Goal: Task Accomplishment & Management: Complete application form

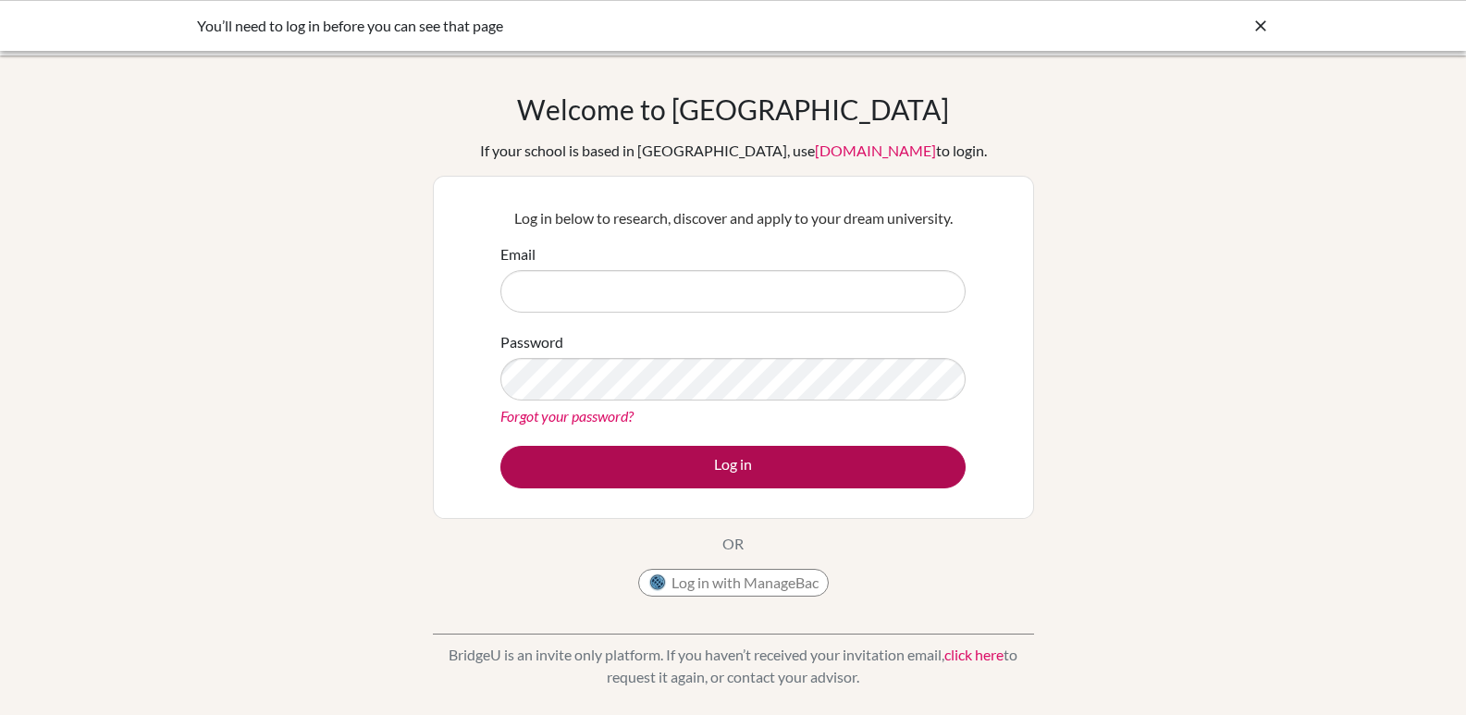
type input "[EMAIL_ADDRESS][DOMAIN_NAME]"
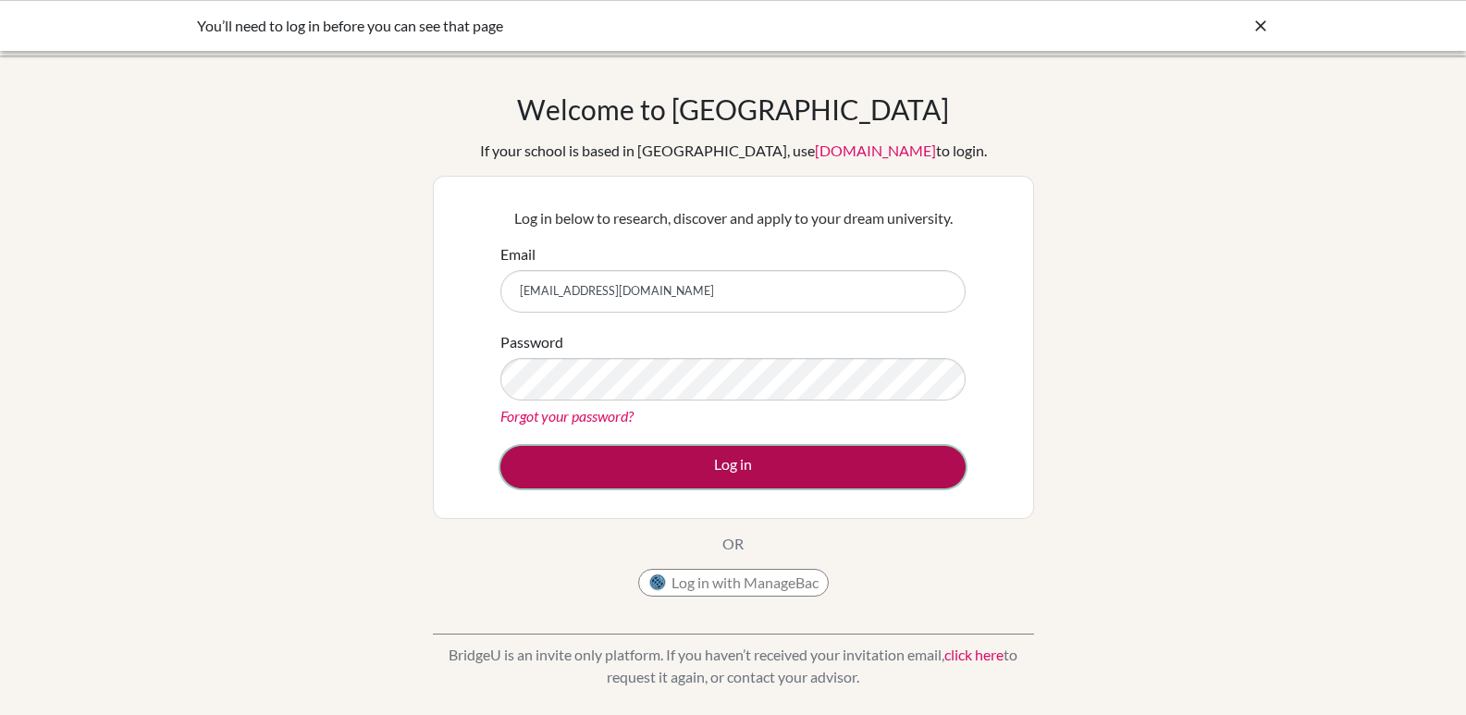
click at [741, 471] on button "Log in" at bounding box center [732, 467] width 465 height 43
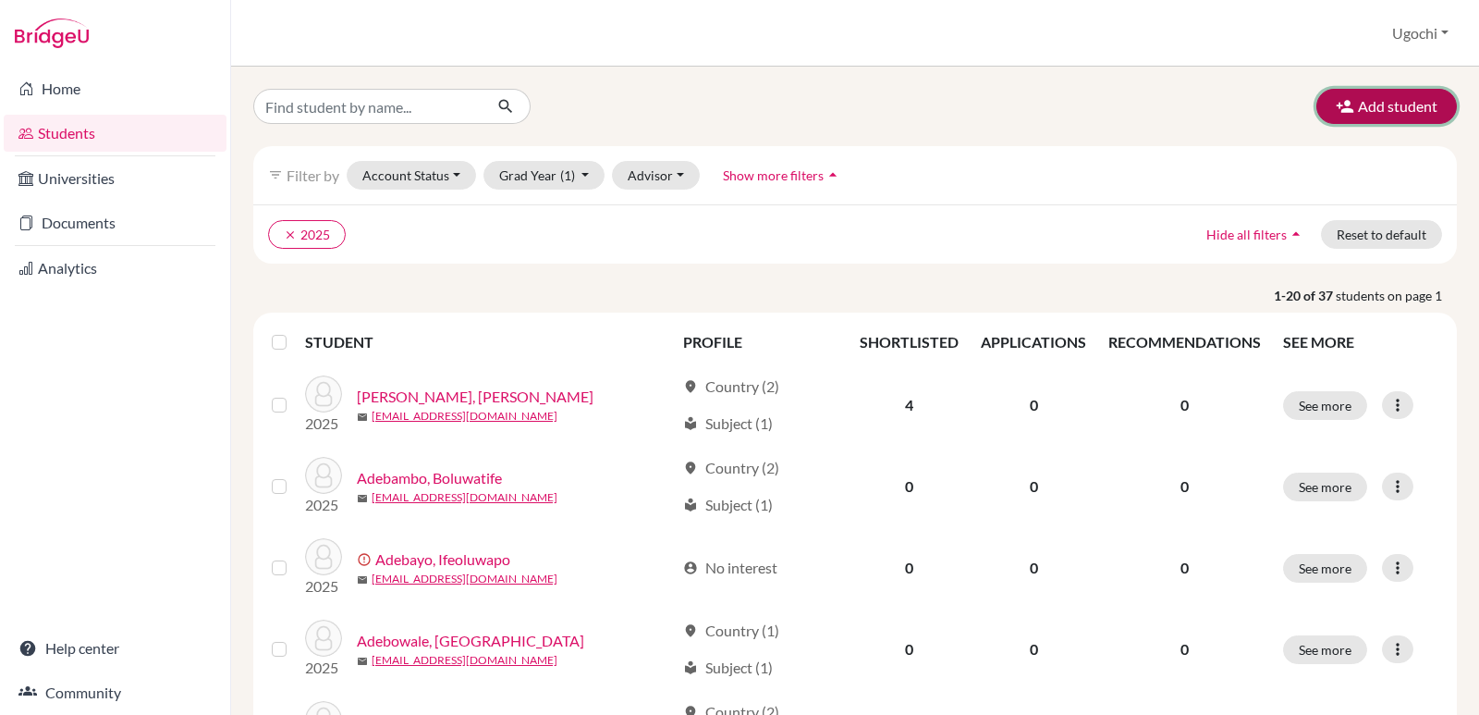
click at [1366, 104] on button "Add student" at bounding box center [1387, 106] width 141 height 35
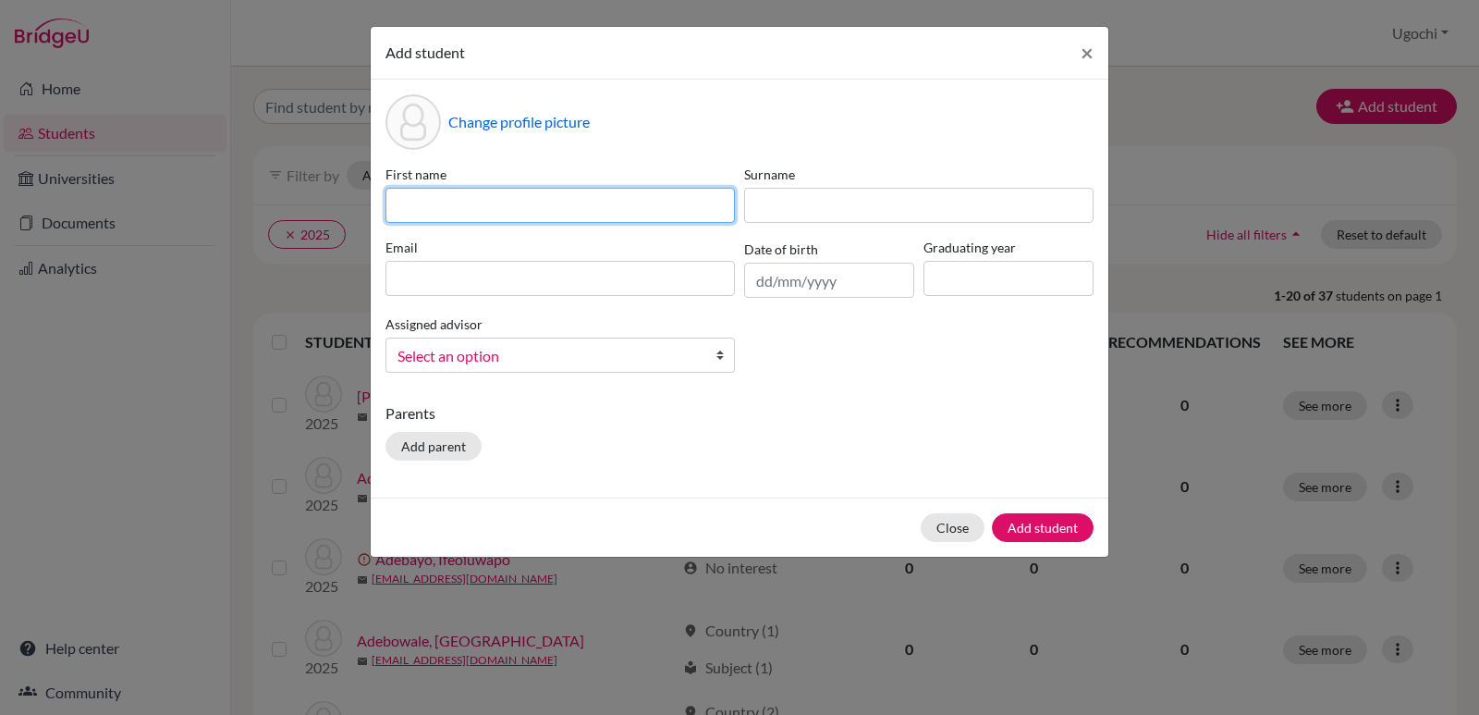
click at [404, 204] on input at bounding box center [561, 205] width 350 height 35
type input "Fadhila"
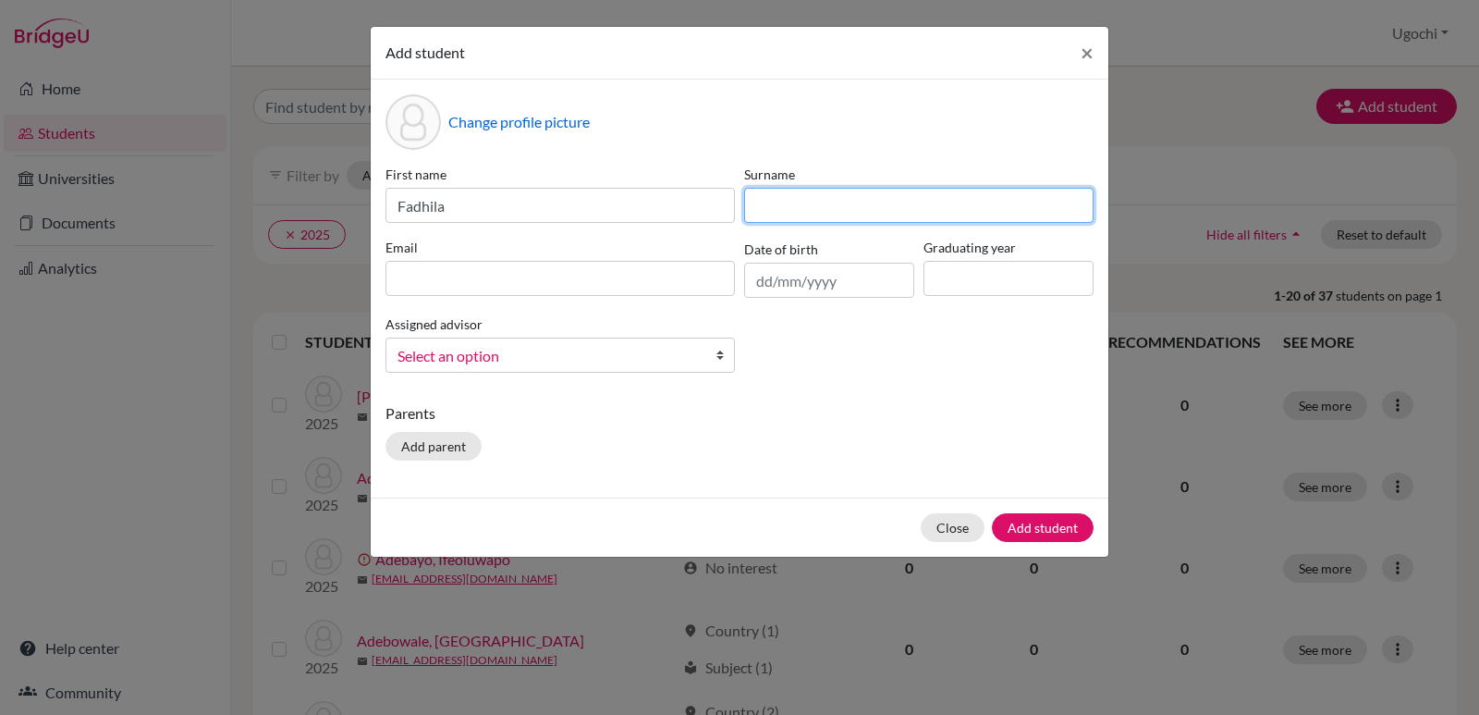
click at [799, 210] on input at bounding box center [919, 205] width 350 height 35
type input "Ahmed"
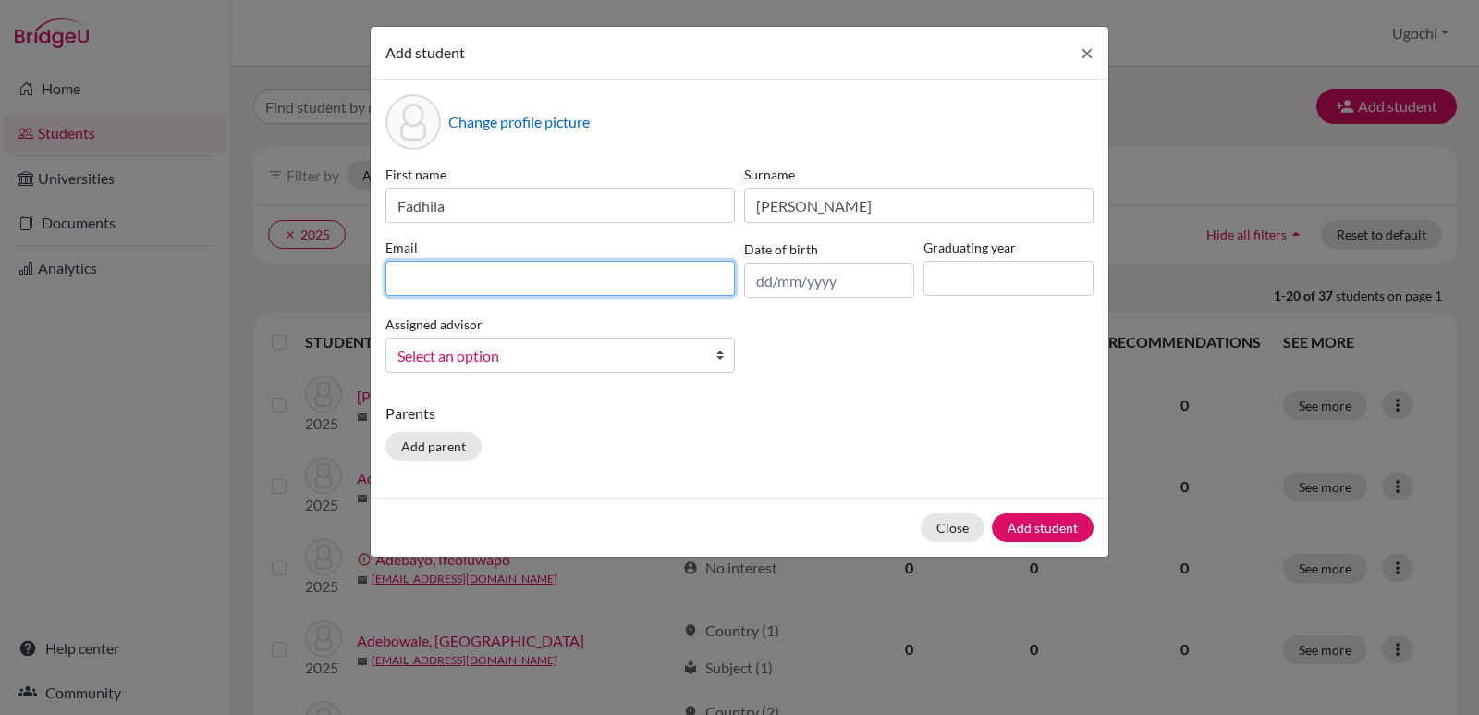
click at [404, 284] on input at bounding box center [561, 278] width 350 height 35
type input "fahmed.tc24@templeschoolng.com"
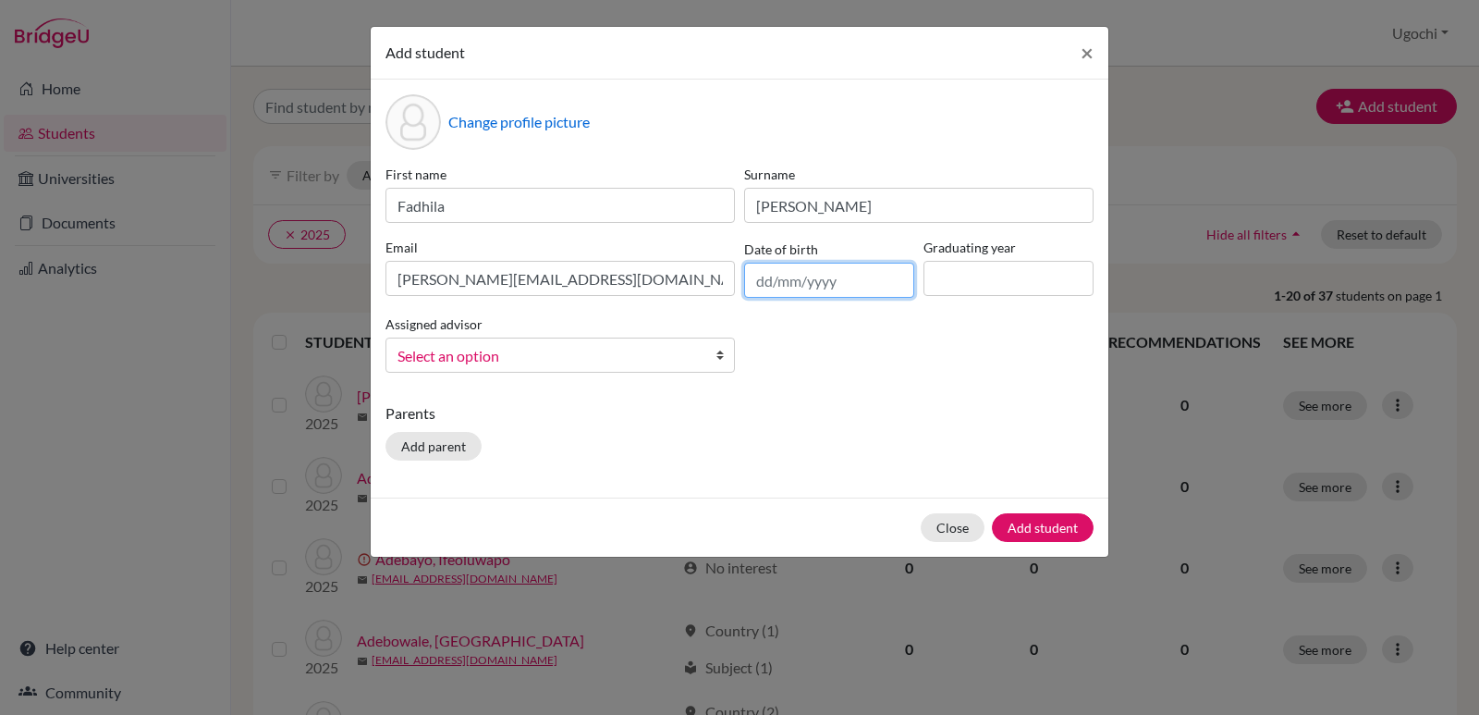
click at [763, 284] on input "text" at bounding box center [829, 280] width 170 height 35
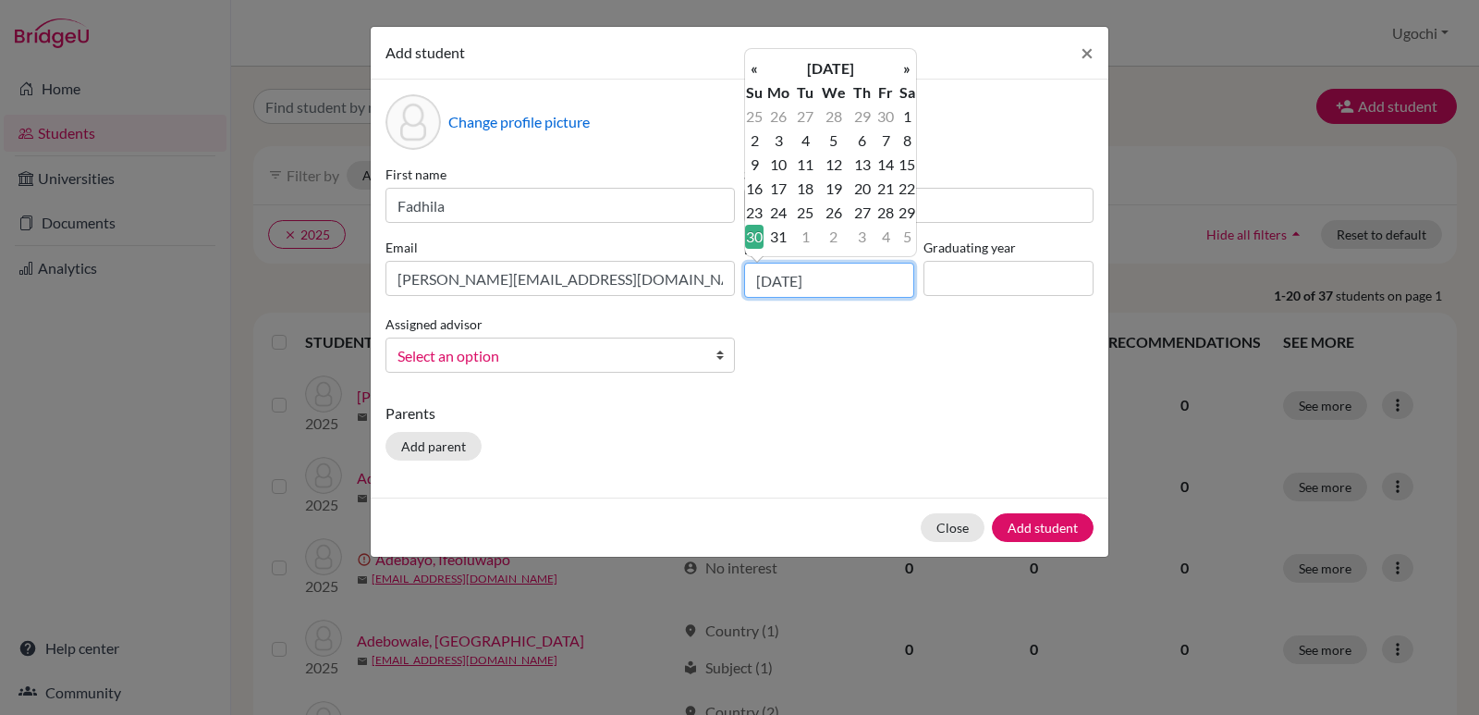
type input "30/12/2007"
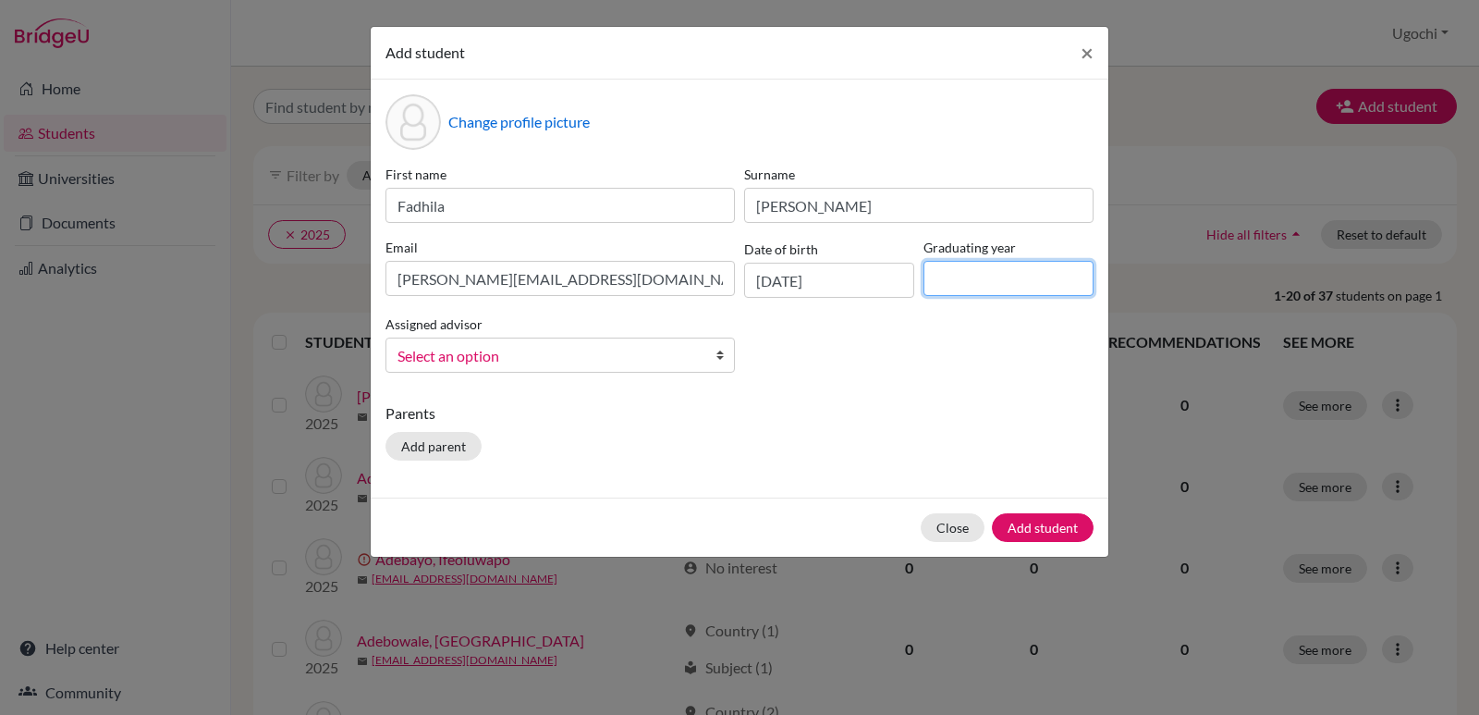
click at [939, 284] on input at bounding box center [1009, 278] width 170 height 35
type input "2026"
click at [719, 354] on b at bounding box center [725, 354] width 18 height 33
drag, startPoint x: 719, startPoint y: 354, endPoint x: 737, endPoint y: 350, distance: 18.2
click at [737, 350] on div "Assigned advisor Arofin, Adeola Dawodu, Jos Nnaji, Ugochi Select an option Arof…" at bounding box center [560, 343] width 359 height 60
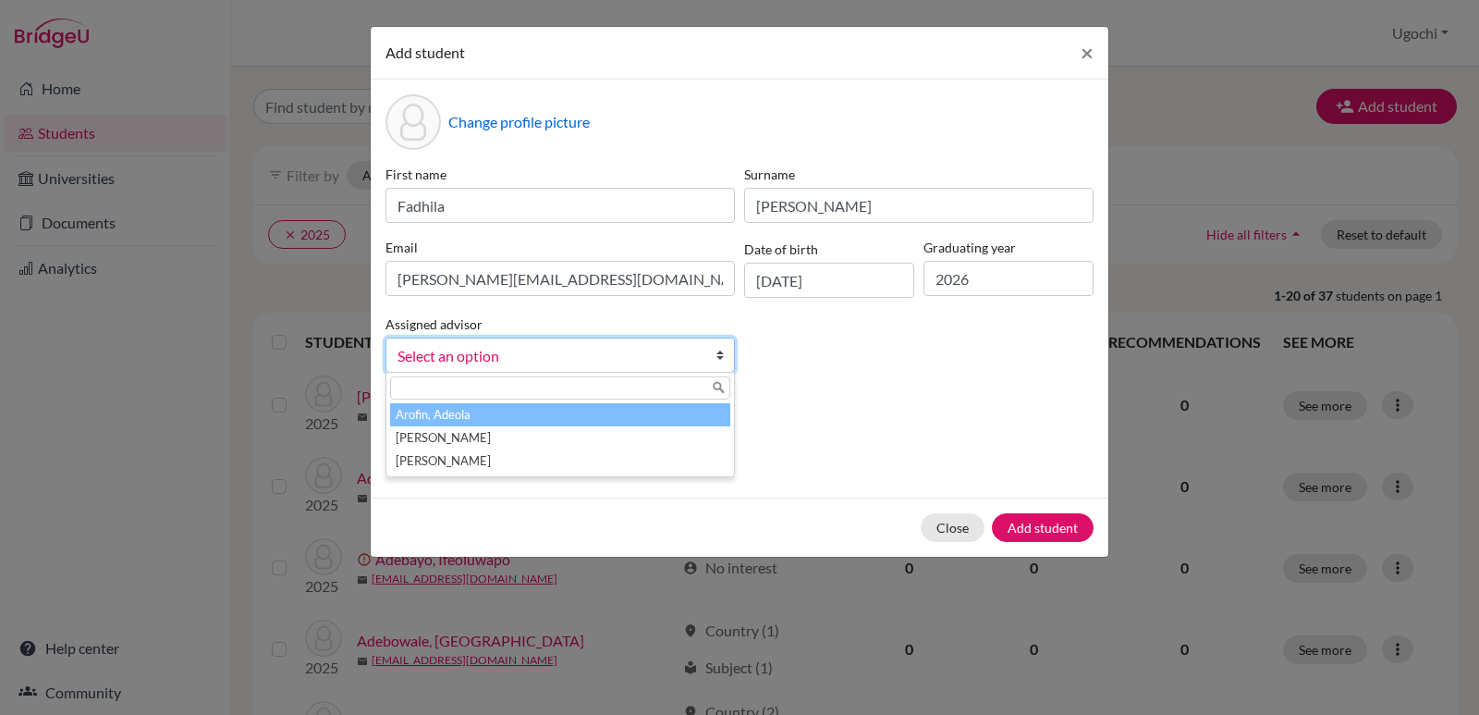
click at [721, 355] on b at bounding box center [725, 354] width 18 height 33
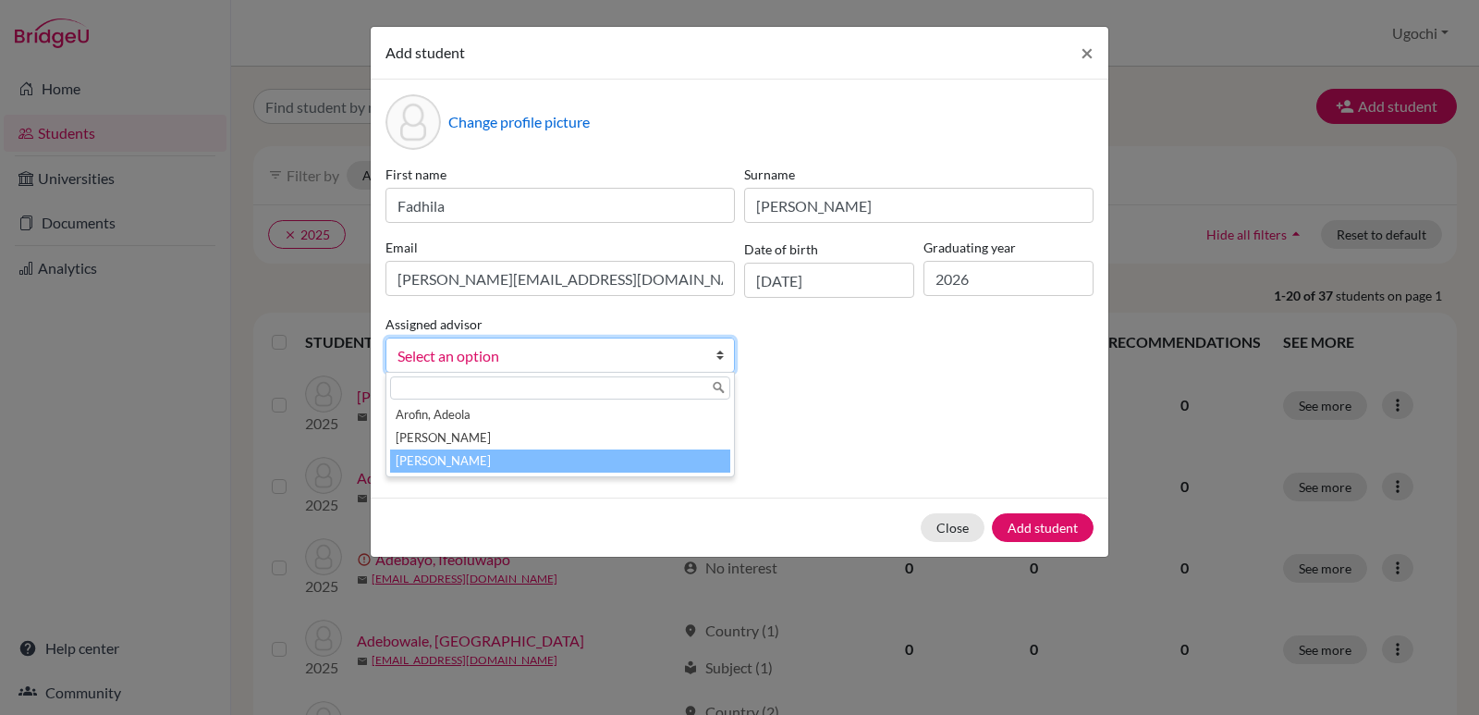
click at [554, 460] on li "[PERSON_NAME]" at bounding box center [560, 460] width 340 height 23
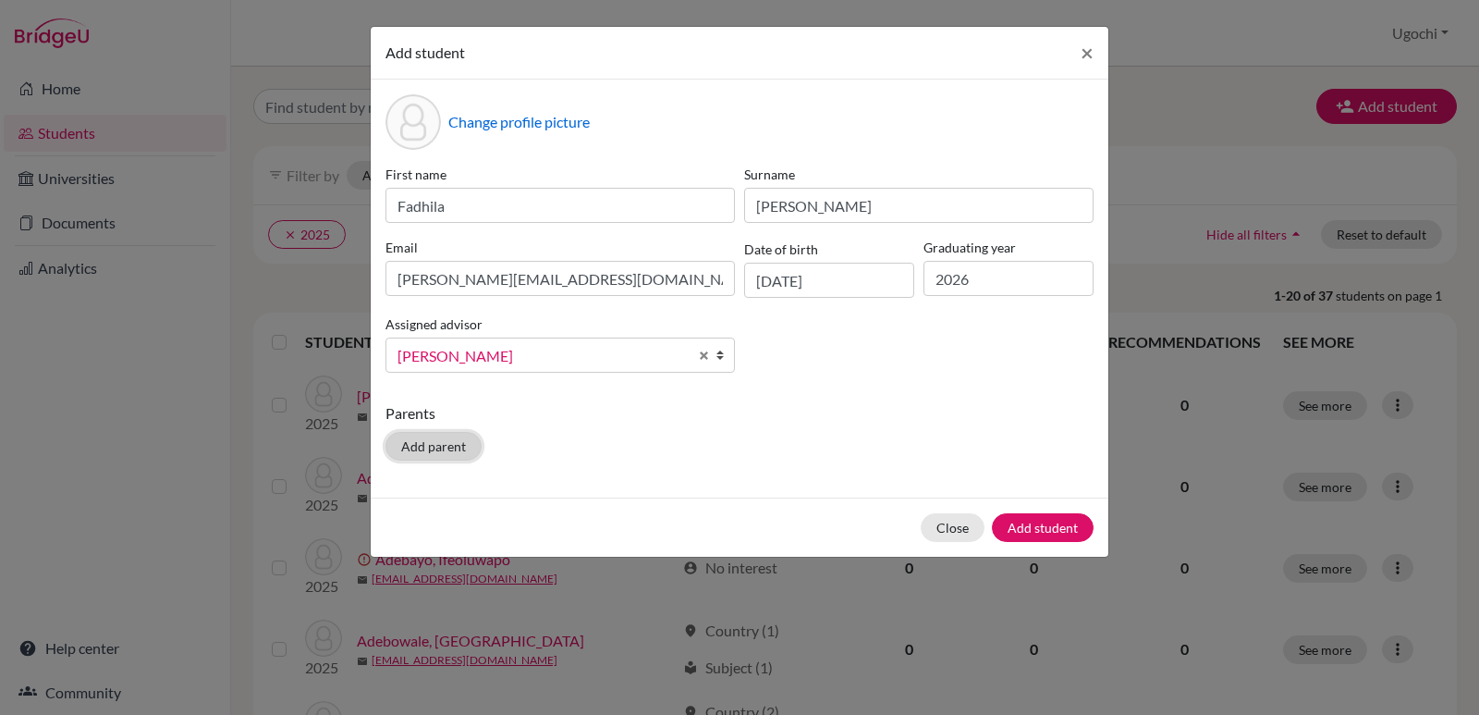
click at [446, 448] on button "Add parent" at bounding box center [434, 446] width 96 height 29
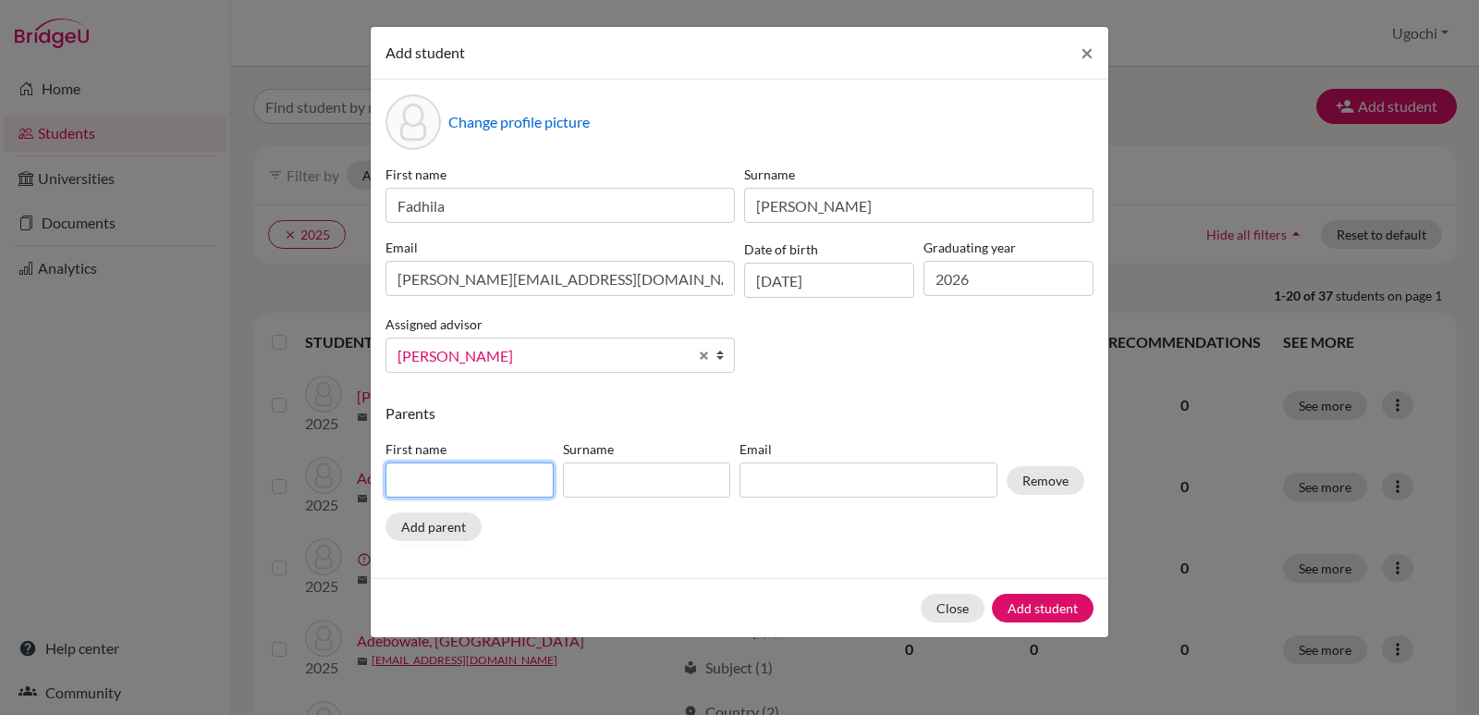
click at [415, 481] on input at bounding box center [470, 479] width 168 height 35
type input "Tajudeen"
click at [597, 483] on input at bounding box center [647, 479] width 168 height 35
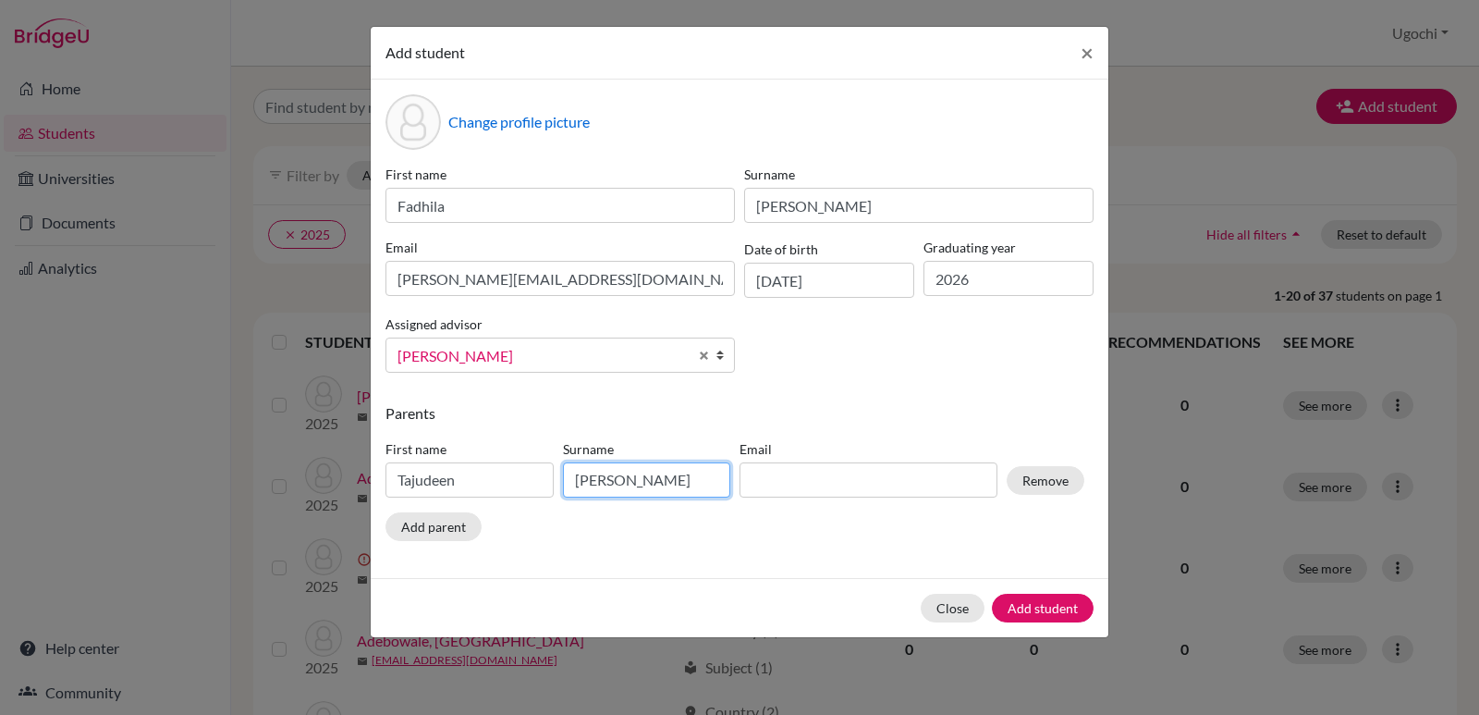
type input "[PERSON_NAME]"
click at [762, 473] on input at bounding box center [869, 479] width 258 height 35
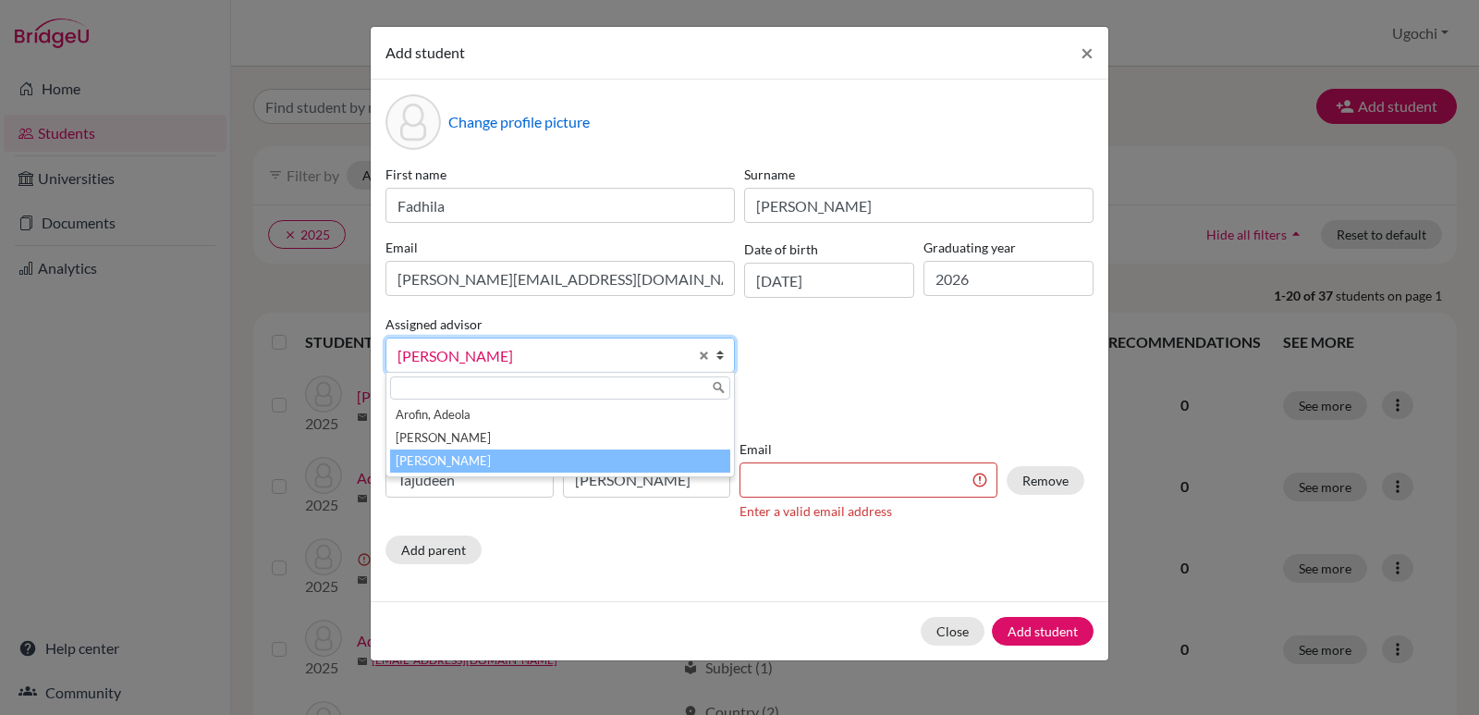
click at [719, 357] on b at bounding box center [725, 354] width 18 height 33
click at [770, 378] on div "First name Fadhila Surname Ahmed Email fahmed.tc24@templeschoolng.com Date of b…" at bounding box center [740, 276] width 718 height 223
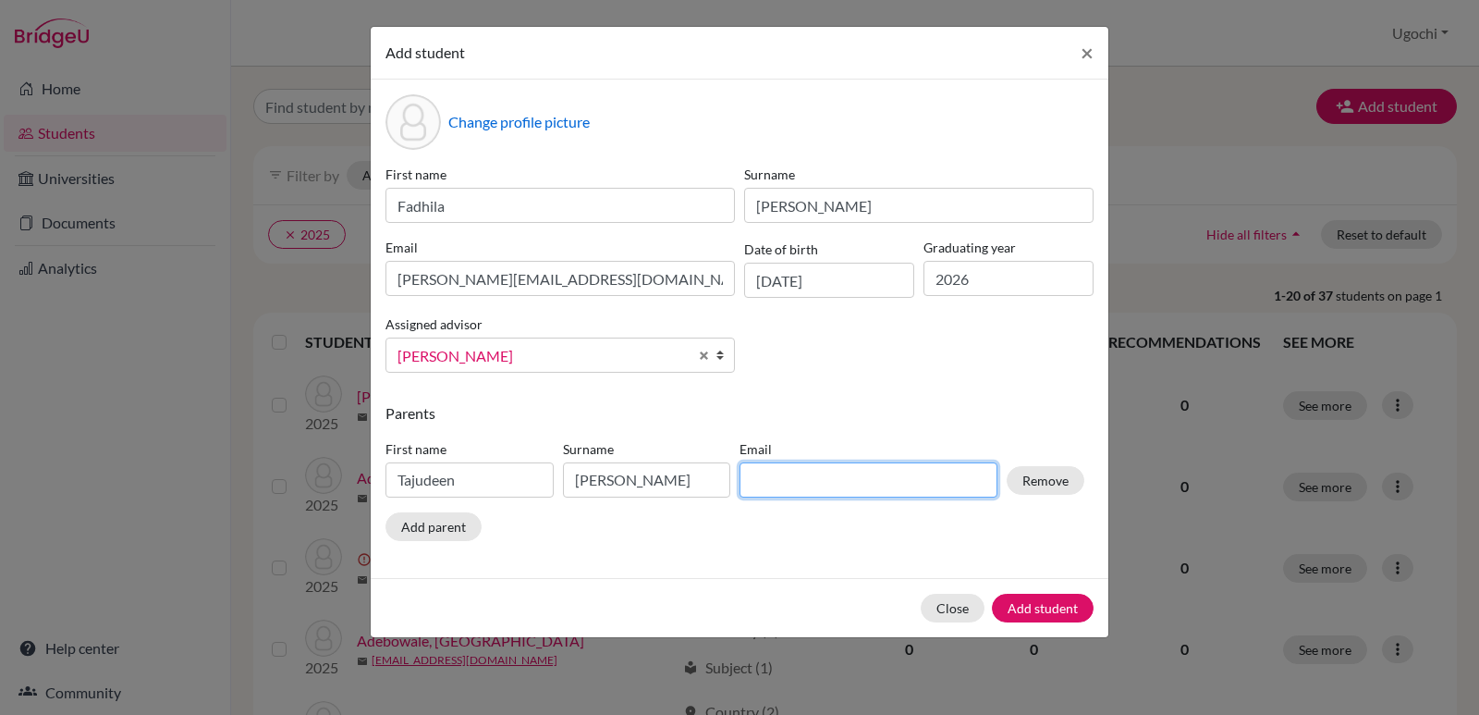
click at [753, 485] on input at bounding box center [869, 479] width 258 height 35
type input "[EMAIL_ADDRESS][DOMAIN_NAME]"
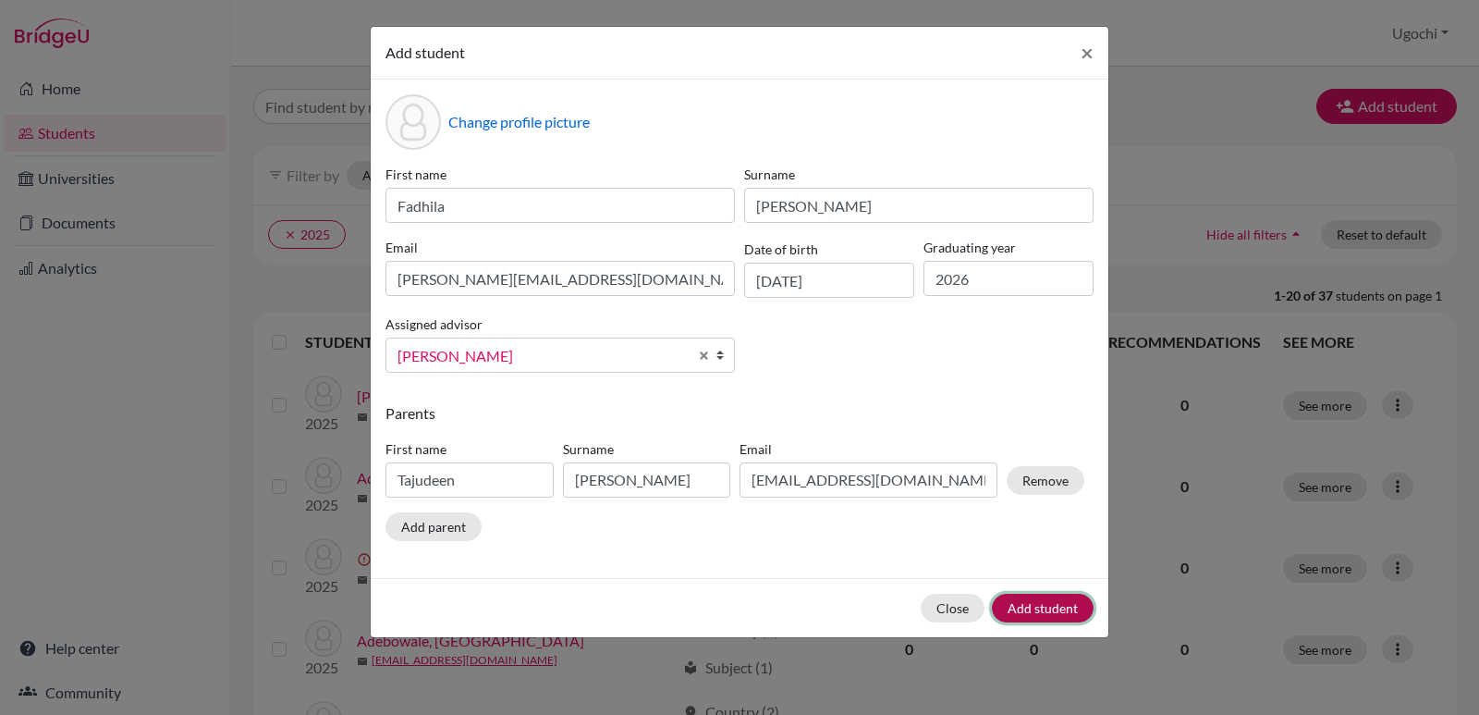
click at [1049, 608] on button "Add student" at bounding box center [1043, 608] width 102 height 29
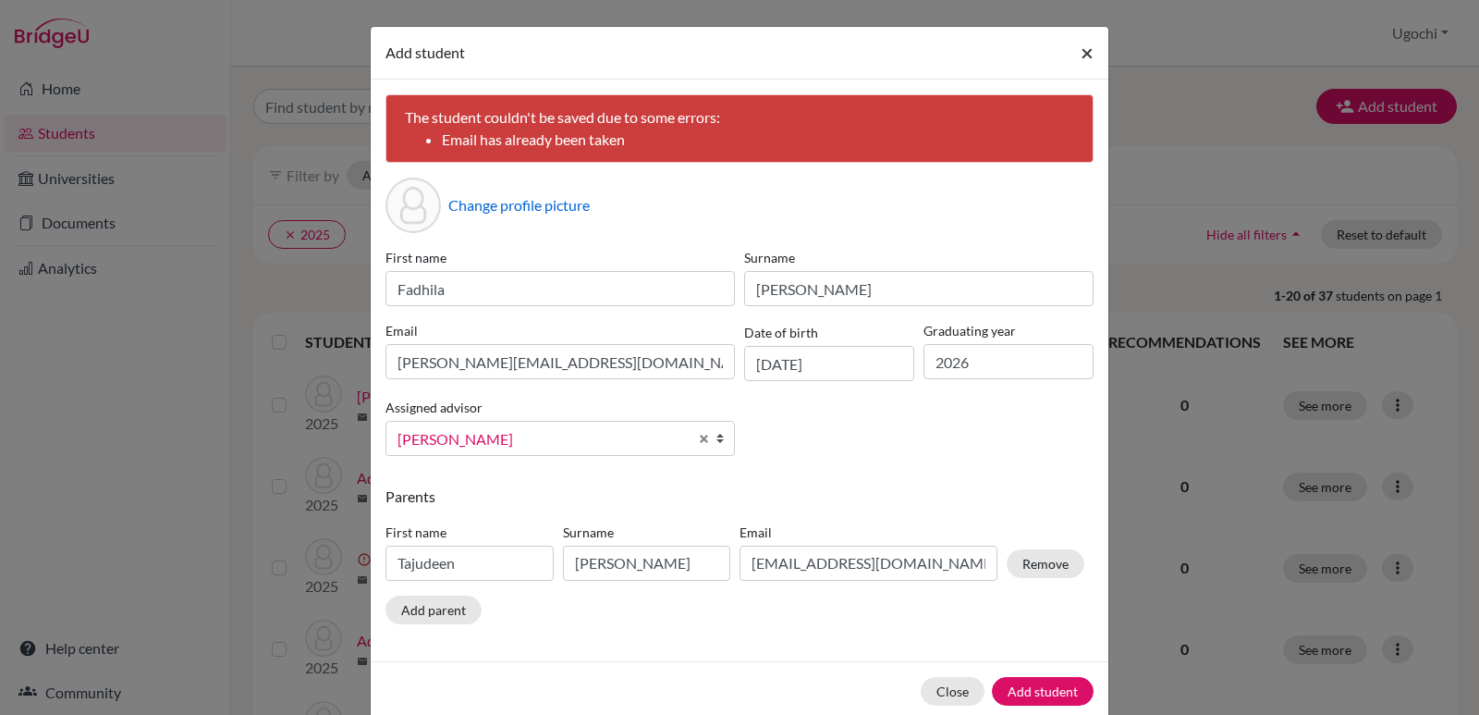
click at [1081, 49] on span "×" at bounding box center [1087, 52] width 13 height 27
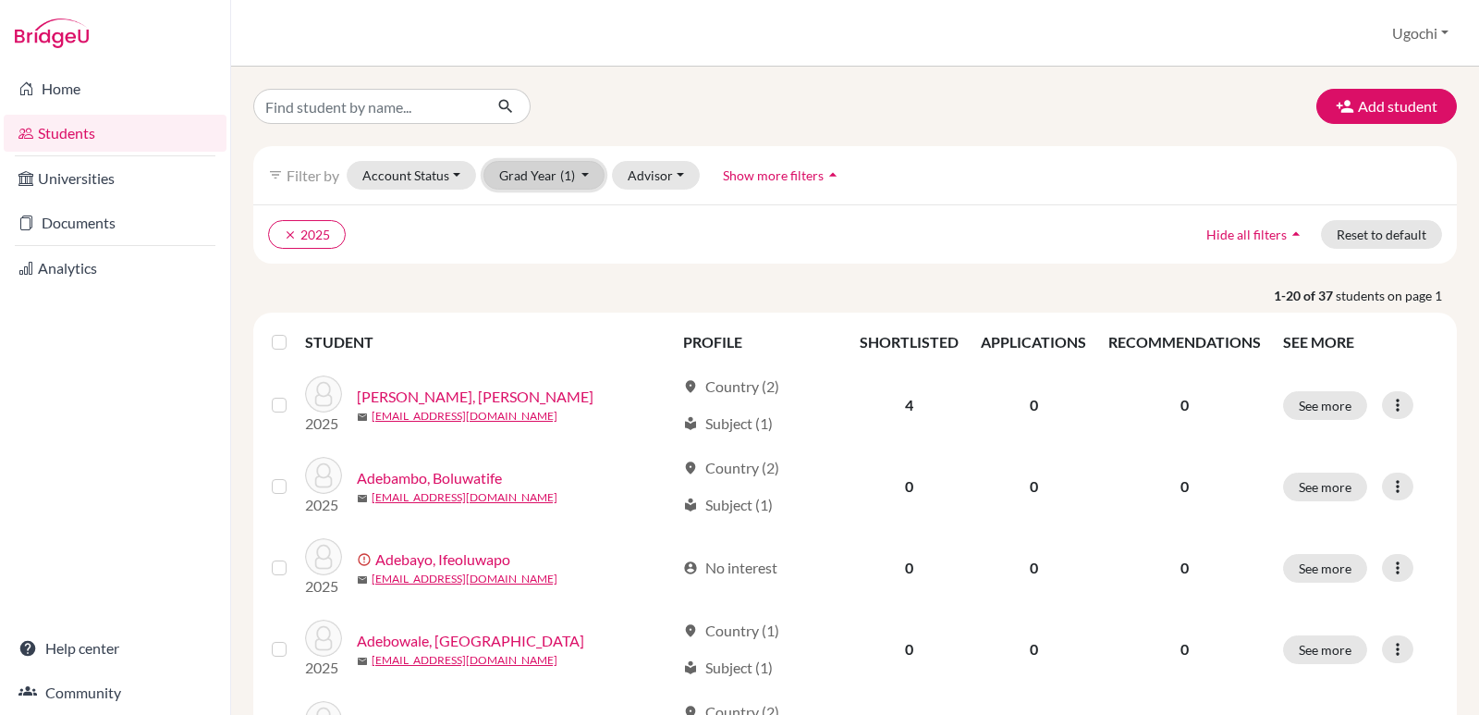
click at [585, 169] on button "Grad Year (1)" at bounding box center [545, 175] width 122 height 29
click at [550, 273] on div "2024" at bounding box center [539, 274] width 65 height 22
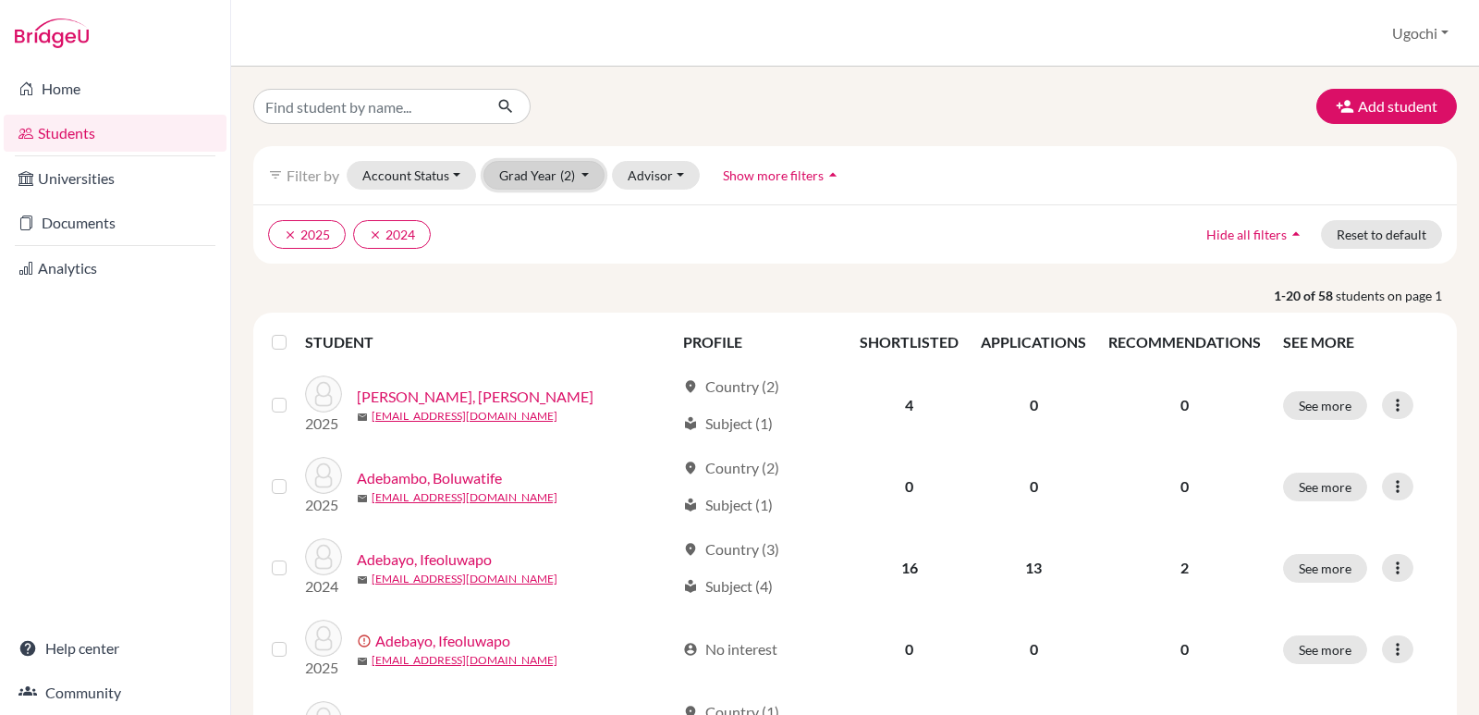
click at [583, 175] on button "Grad Year (2)" at bounding box center [545, 175] width 122 height 29
click at [554, 215] on div "2026" at bounding box center [539, 214] width 65 height 22
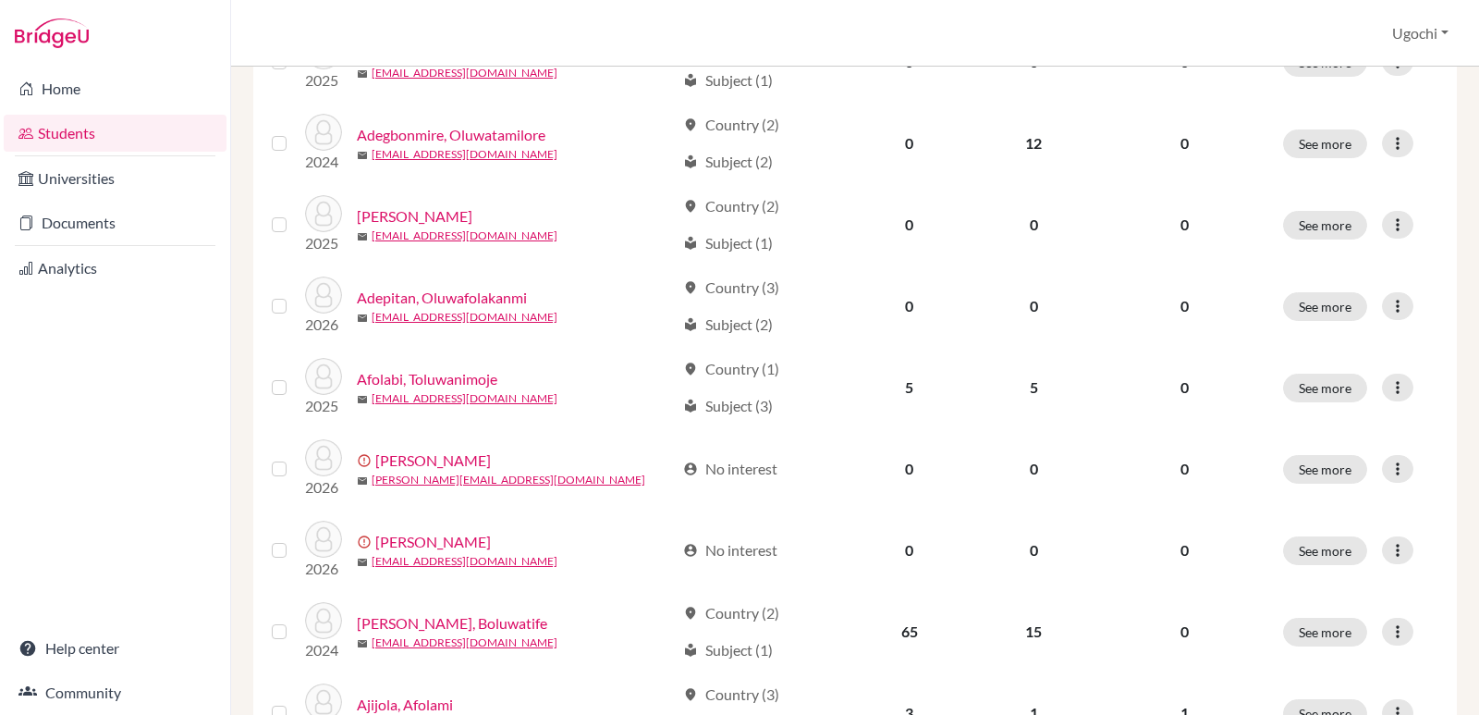
scroll to position [671, 0]
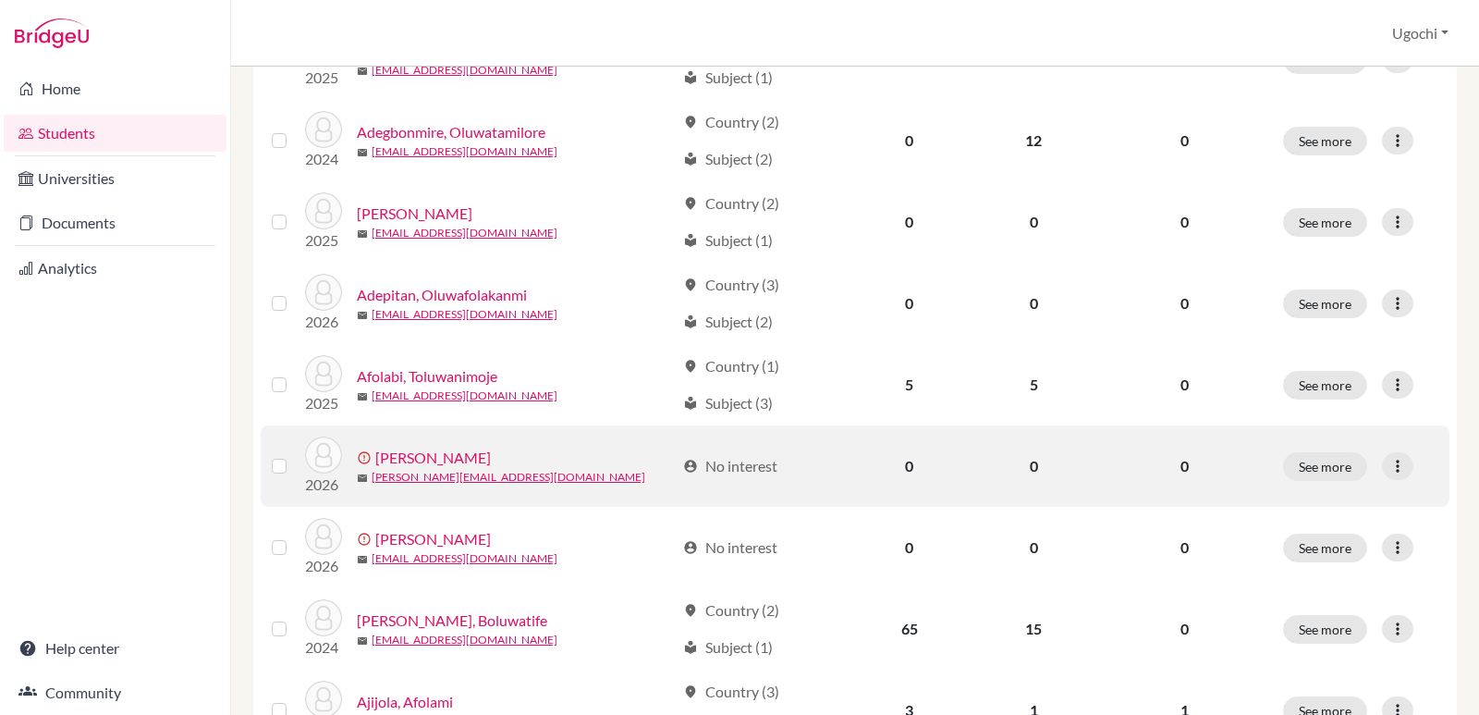
click at [416, 468] on link "[PERSON_NAME]" at bounding box center [433, 458] width 116 height 22
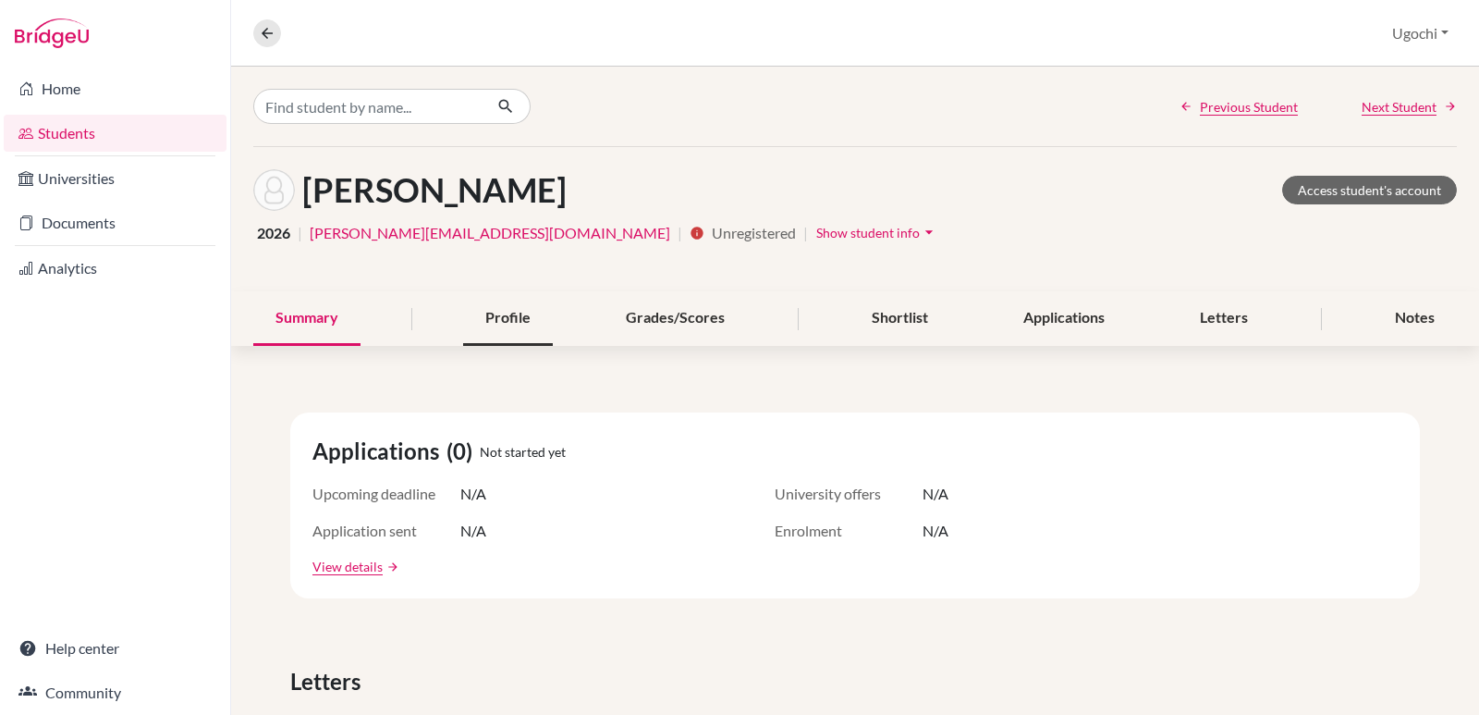
click at [510, 313] on div "Profile" at bounding box center [508, 318] width 90 height 55
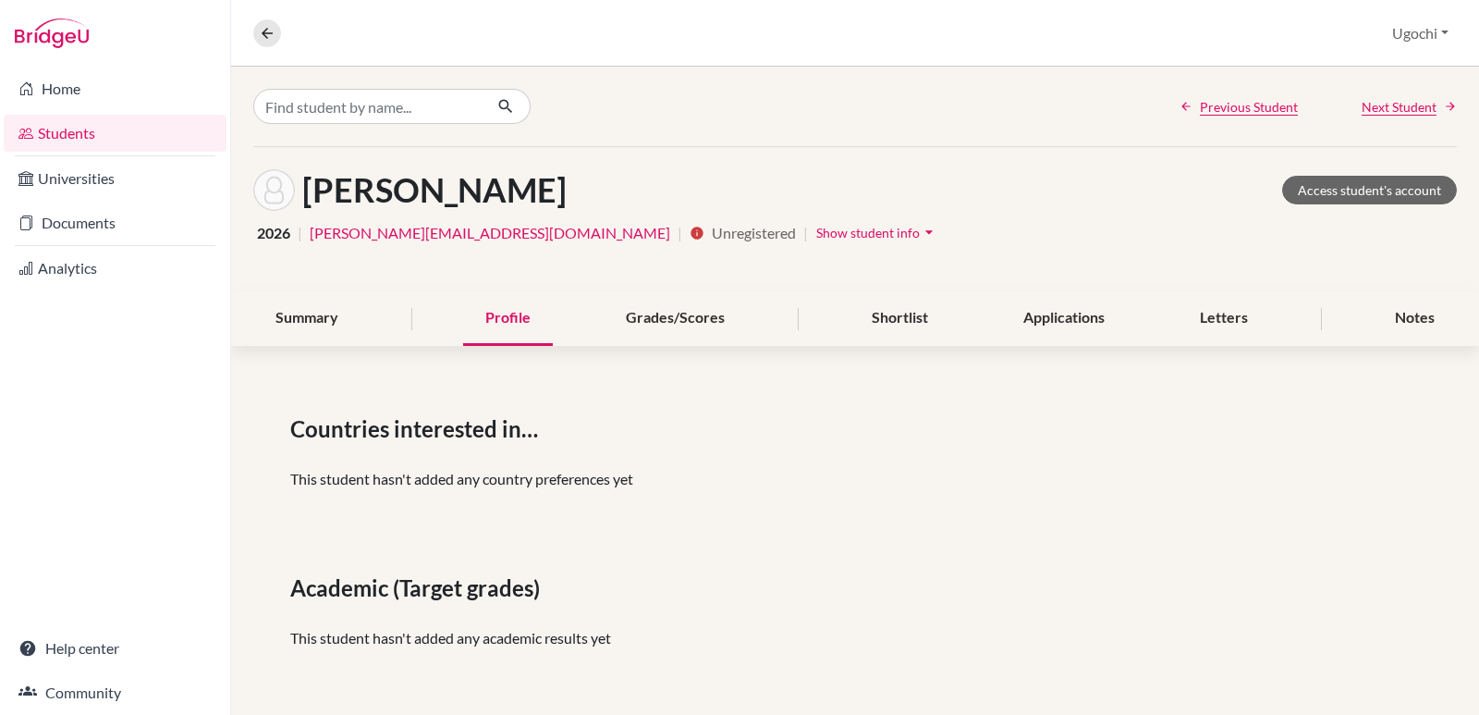
click at [72, 136] on link "Students" at bounding box center [115, 133] width 223 height 37
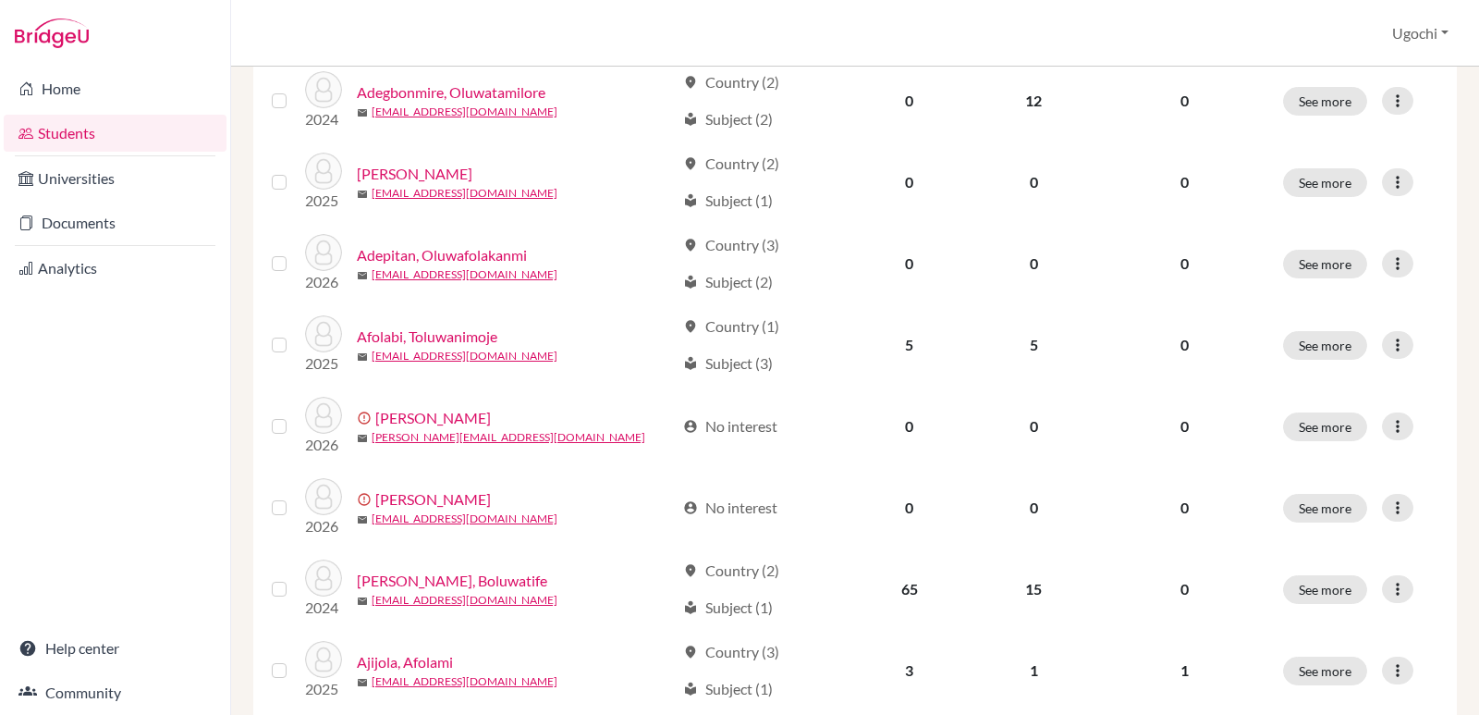
scroll to position [714, 0]
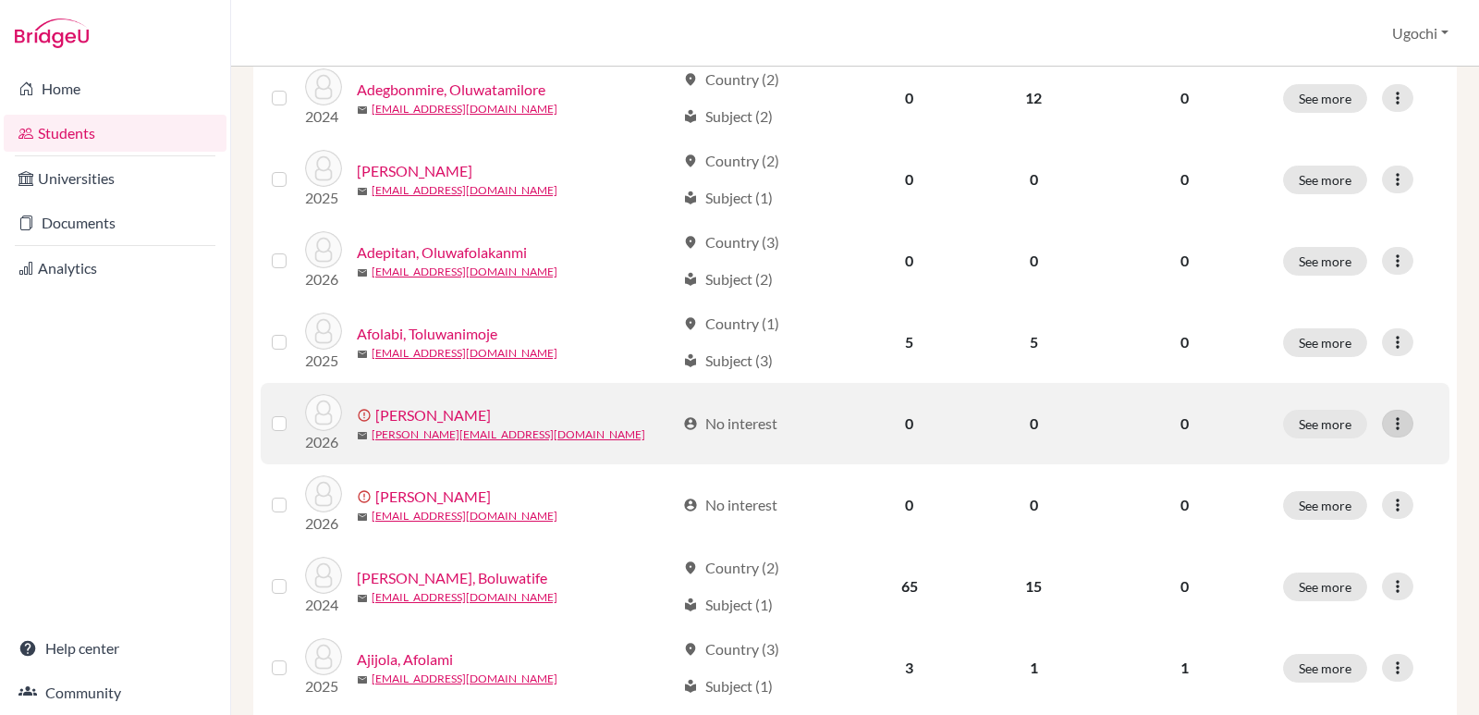
click at [1389, 423] on icon at bounding box center [1398, 423] width 18 height 18
click at [1332, 520] on button "Resend invite email" at bounding box center [1316, 522] width 167 height 30
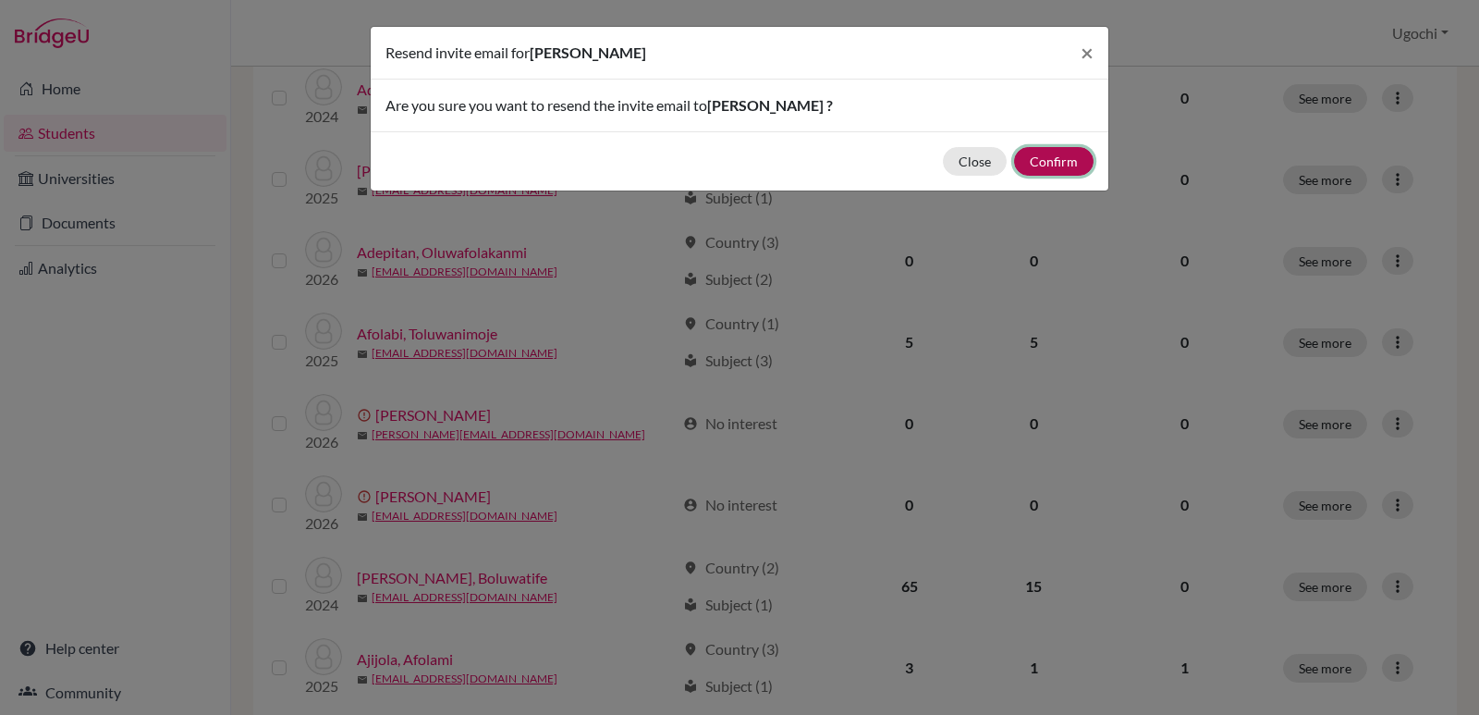
click at [1047, 162] on button "Confirm" at bounding box center [1054, 161] width 80 height 29
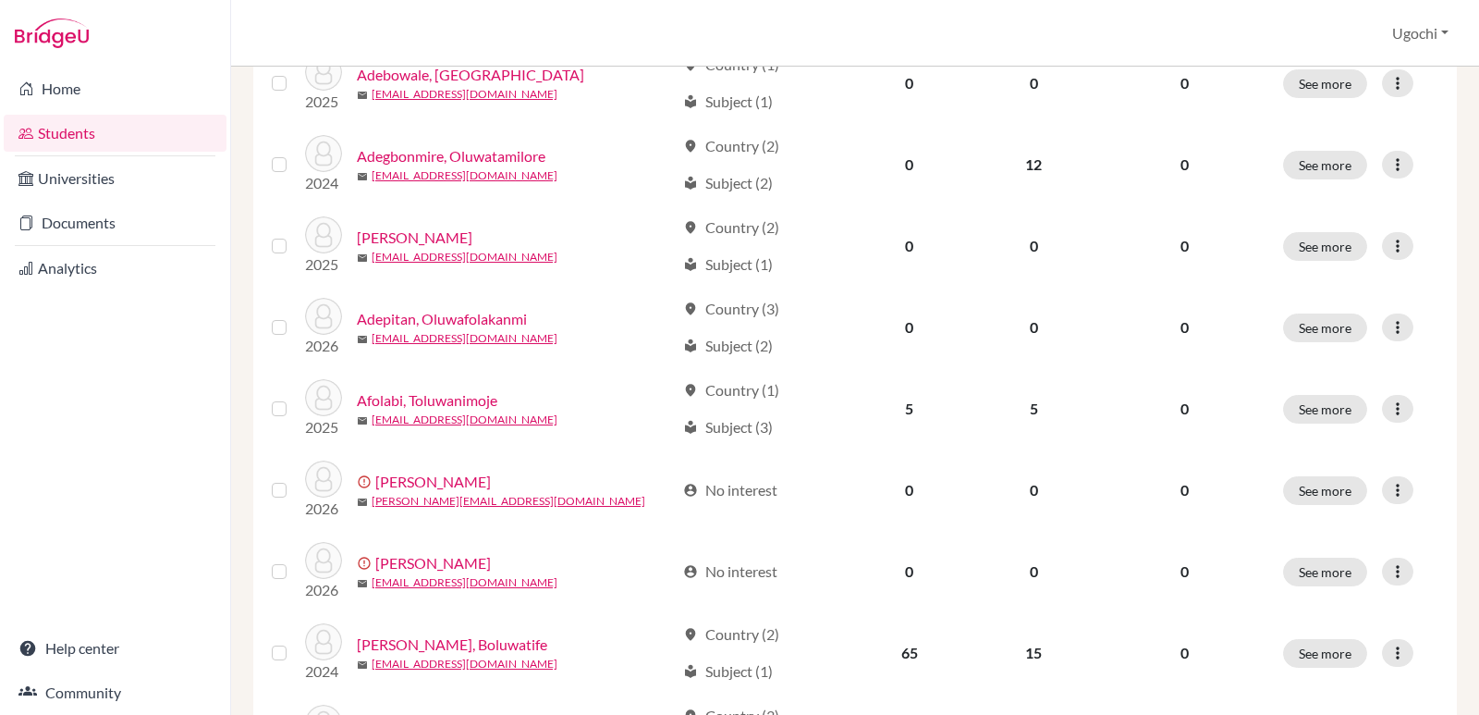
scroll to position [754, 0]
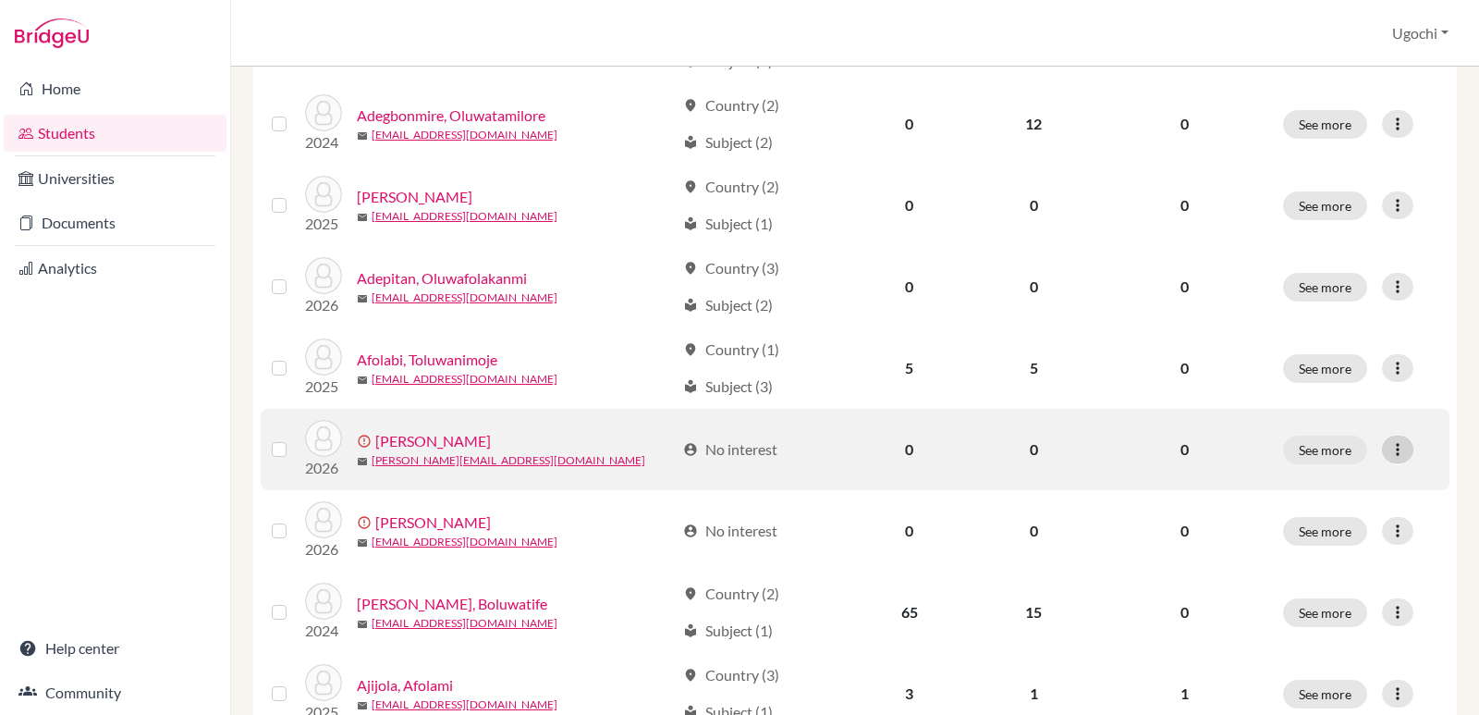
click at [1389, 451] on icon at bounding box center [1398, 449] width 18 height 18
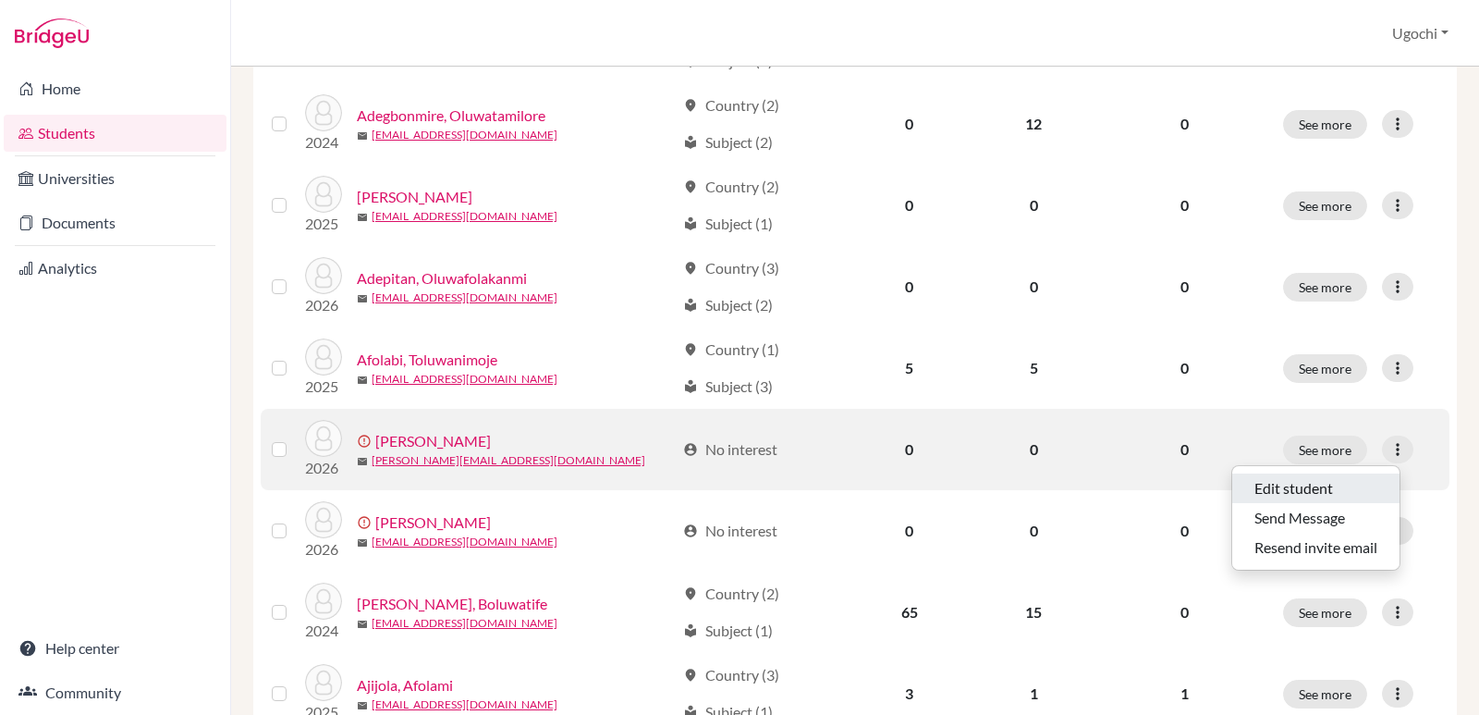
click at [1292, 489] on button "Edit student" at bounding box center [1316, 488] width 167 height 30
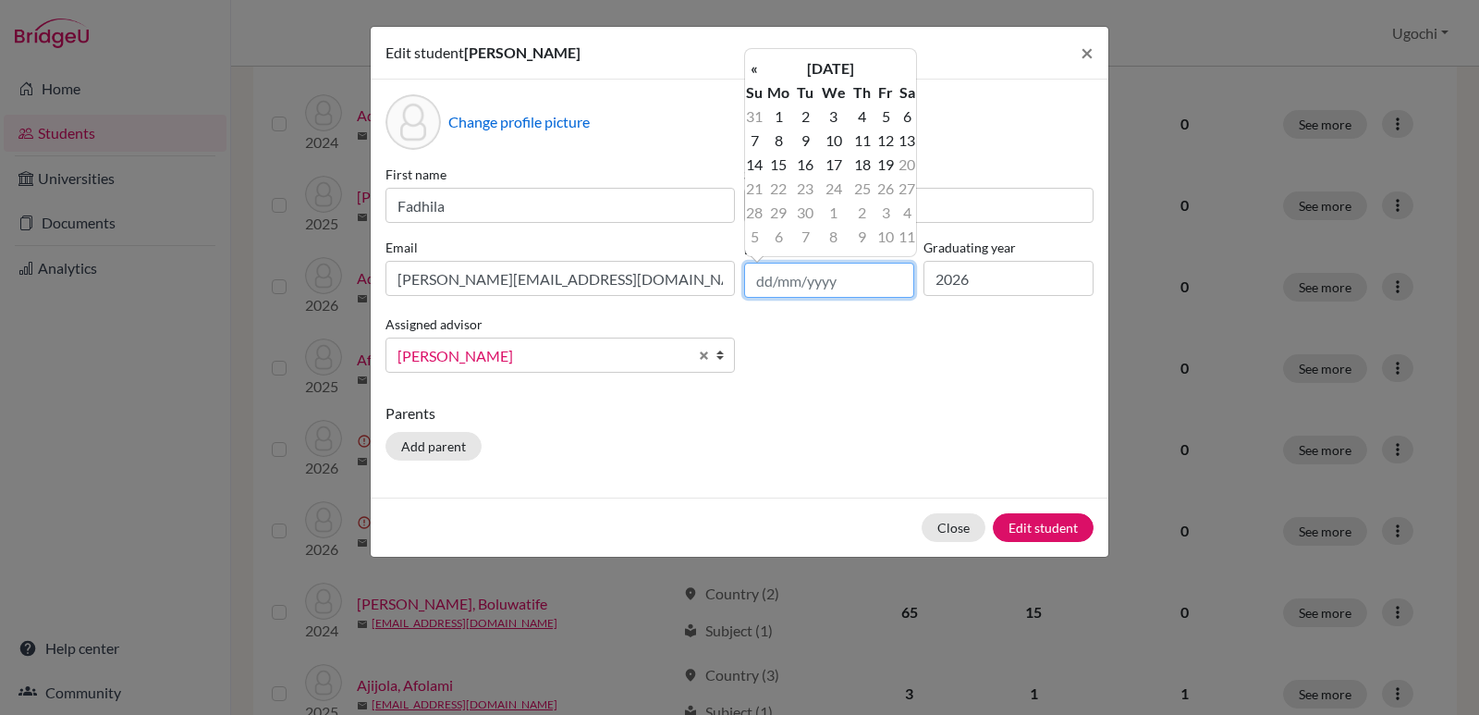
click at [760, 282] on input "text" at bounding box center [829, 280] width 170 height 35
type input "[DATE]"
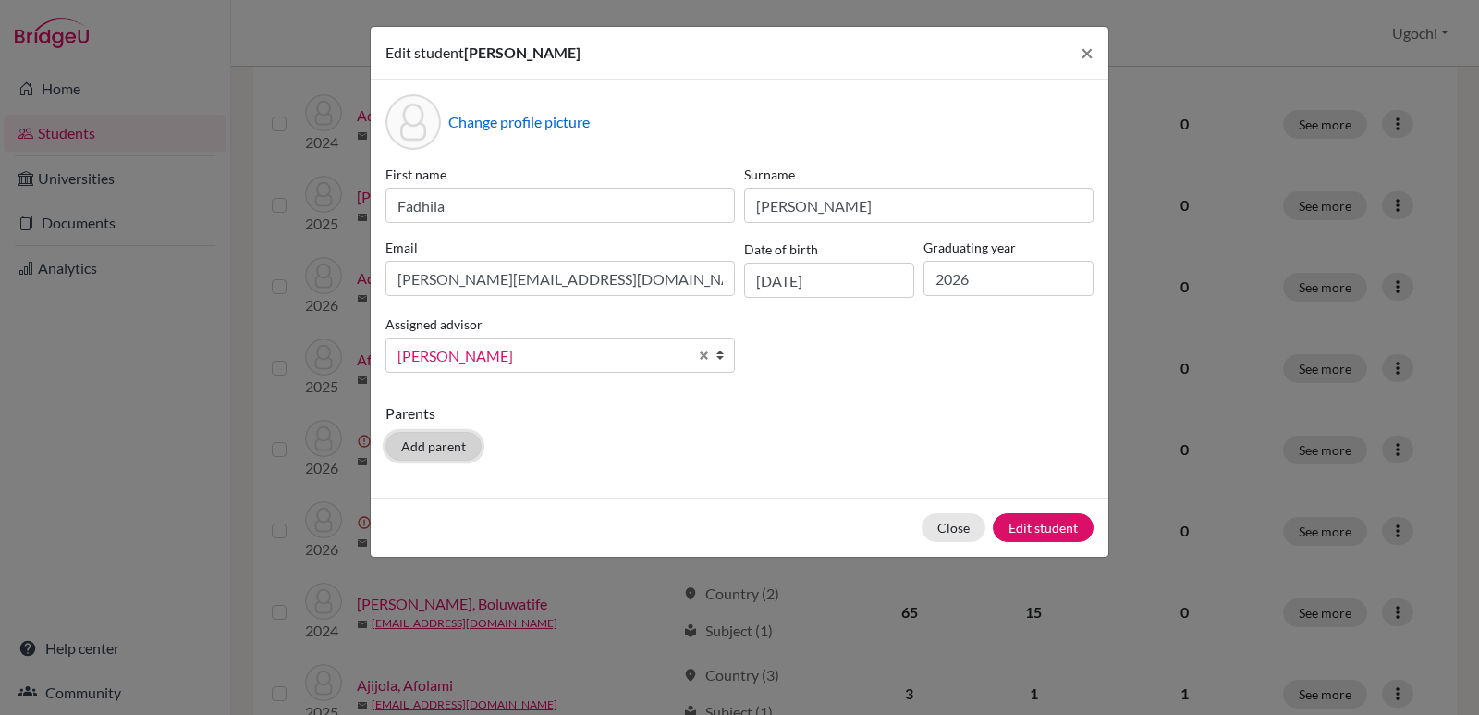
click at [444, 449] on button "Add parent" at bounding box center [434, 446] width 96 height 29
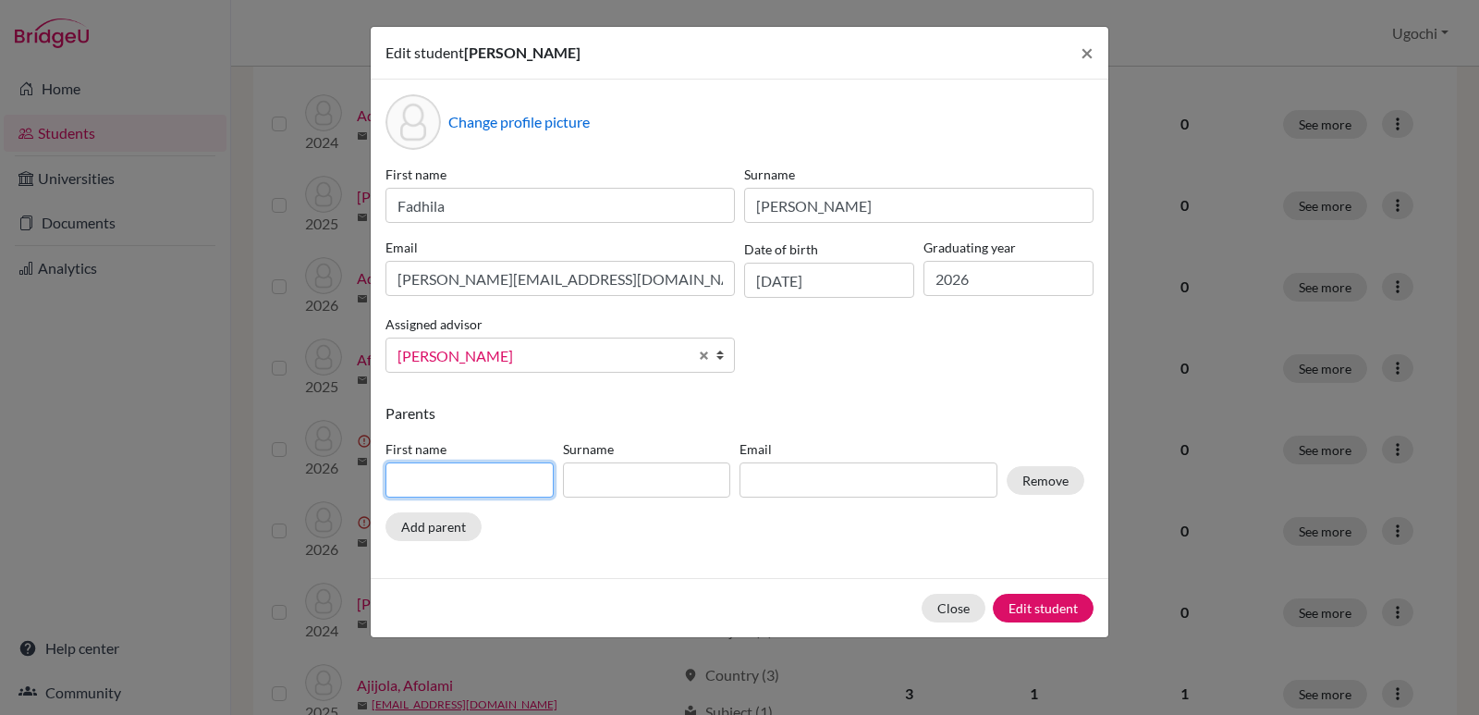
click at [423, 477] on input at bounding box center [470, 479] width 168 height 35
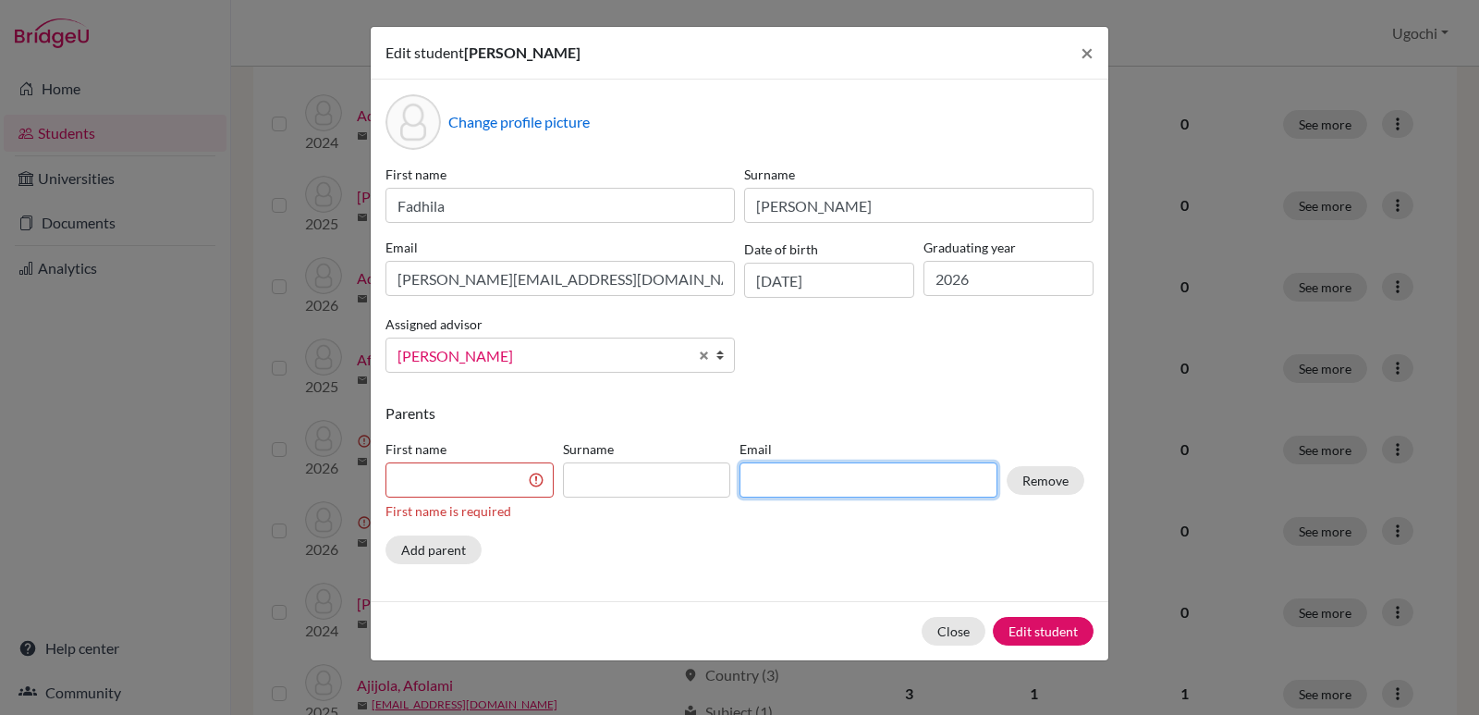
click at [764, 482] on input at bounding box center [869, 479] width 258 height 35
type input "[EMAIL_ADDRESS][DOMAIN_NAME]"
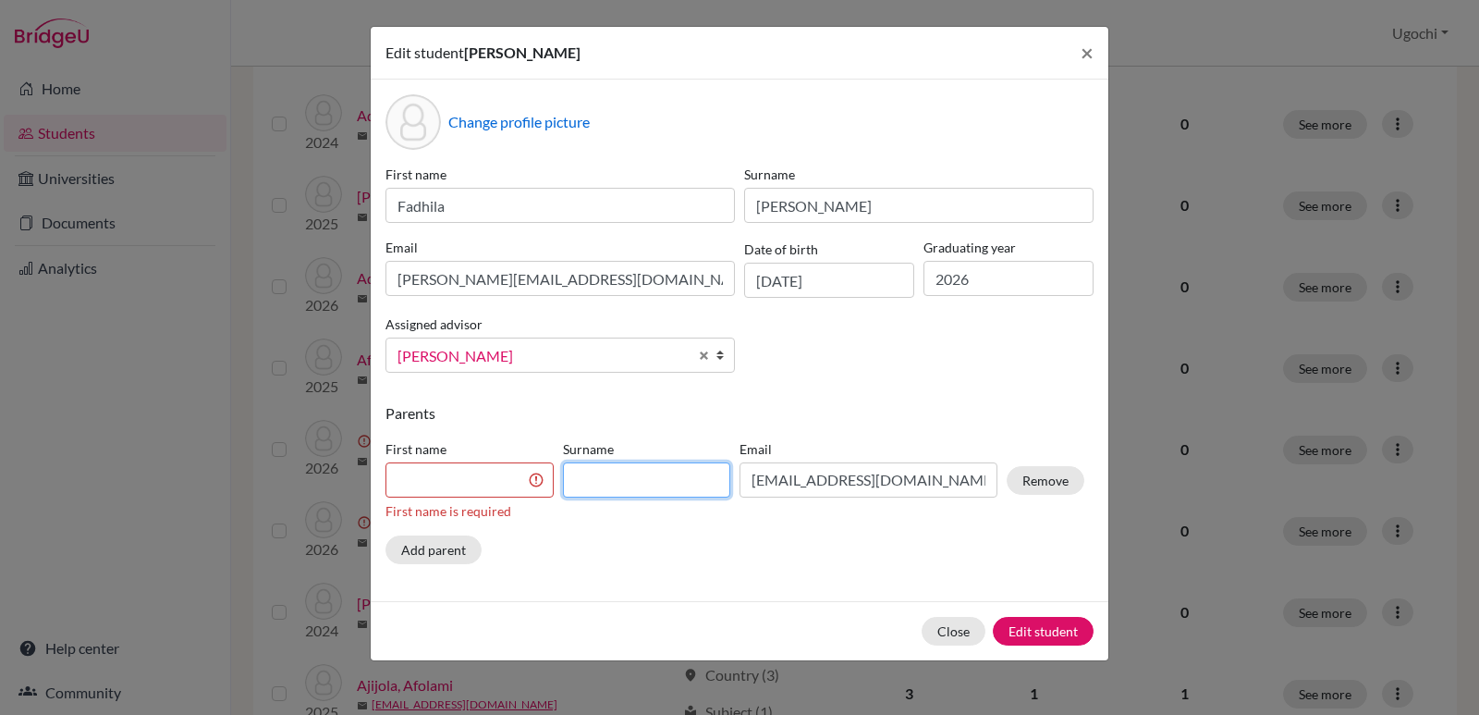
click at [582, 479] on input at bounding box center [647, 479] width 168 height 35
type input "[PERSON_NAME]"
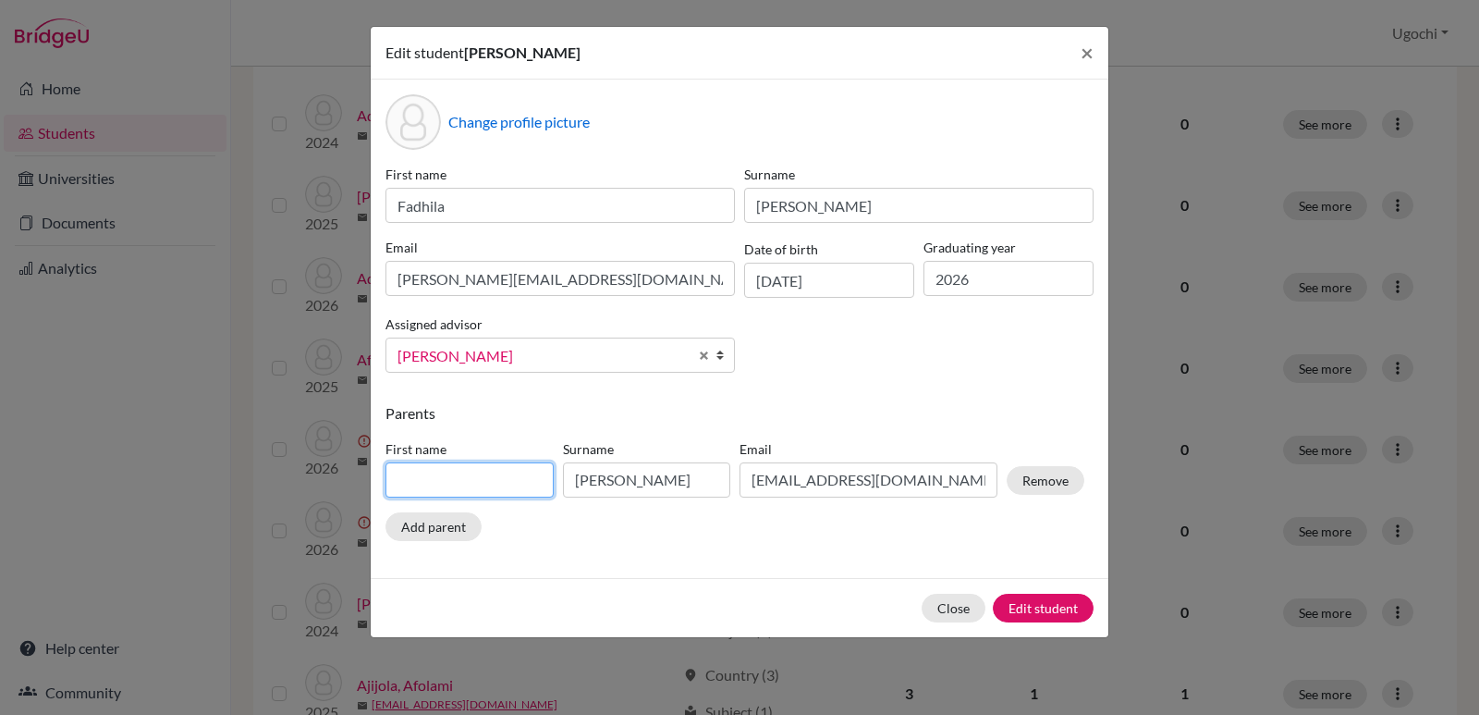
click at [406, 482] on input at bounding box center [470, 479] width 168 height 35
click at [402, 480] on input "Tjudeen" at bounding box center [470, 479] width 168 height 35
type input "Tajudeen"
click at [1054, 606] on button "Edit student" at bounding box center [1043, 608] width 101 height 29
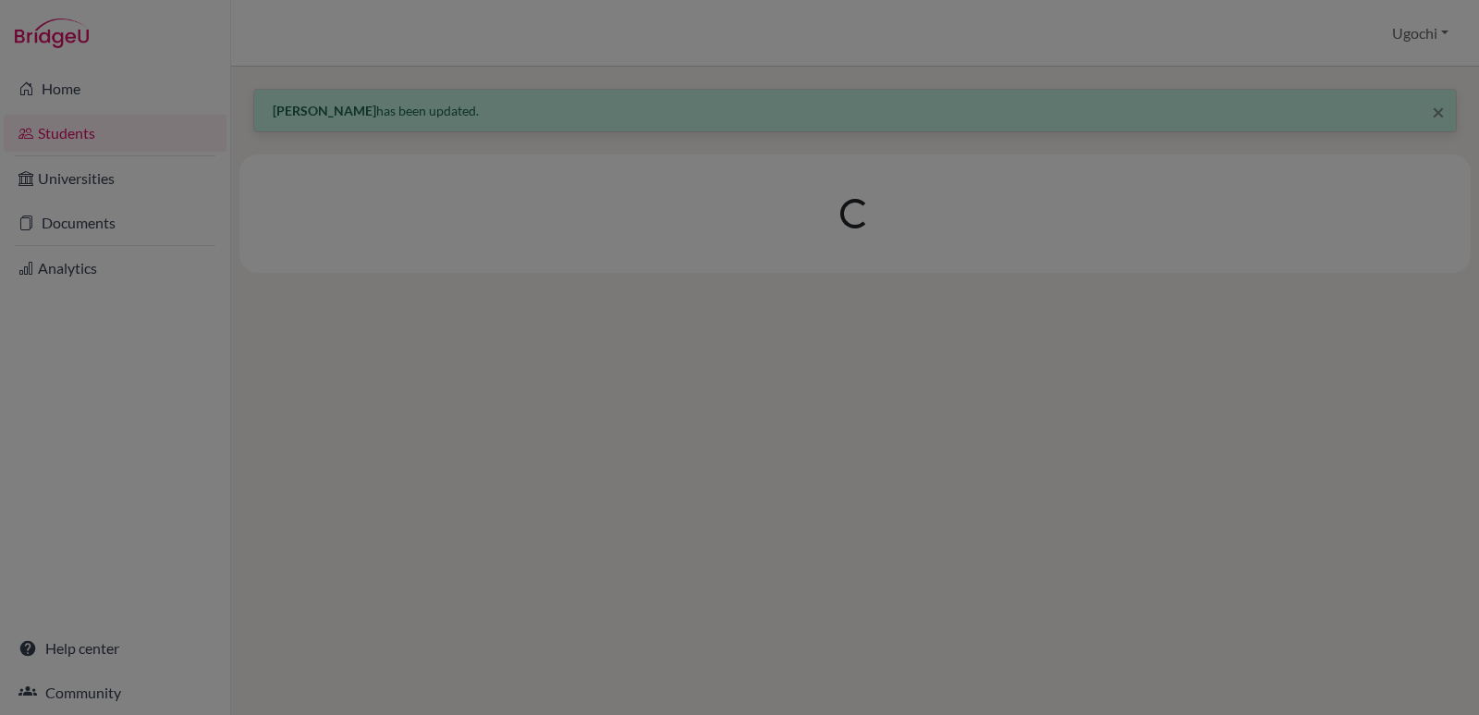
scroll to position [0, 0]
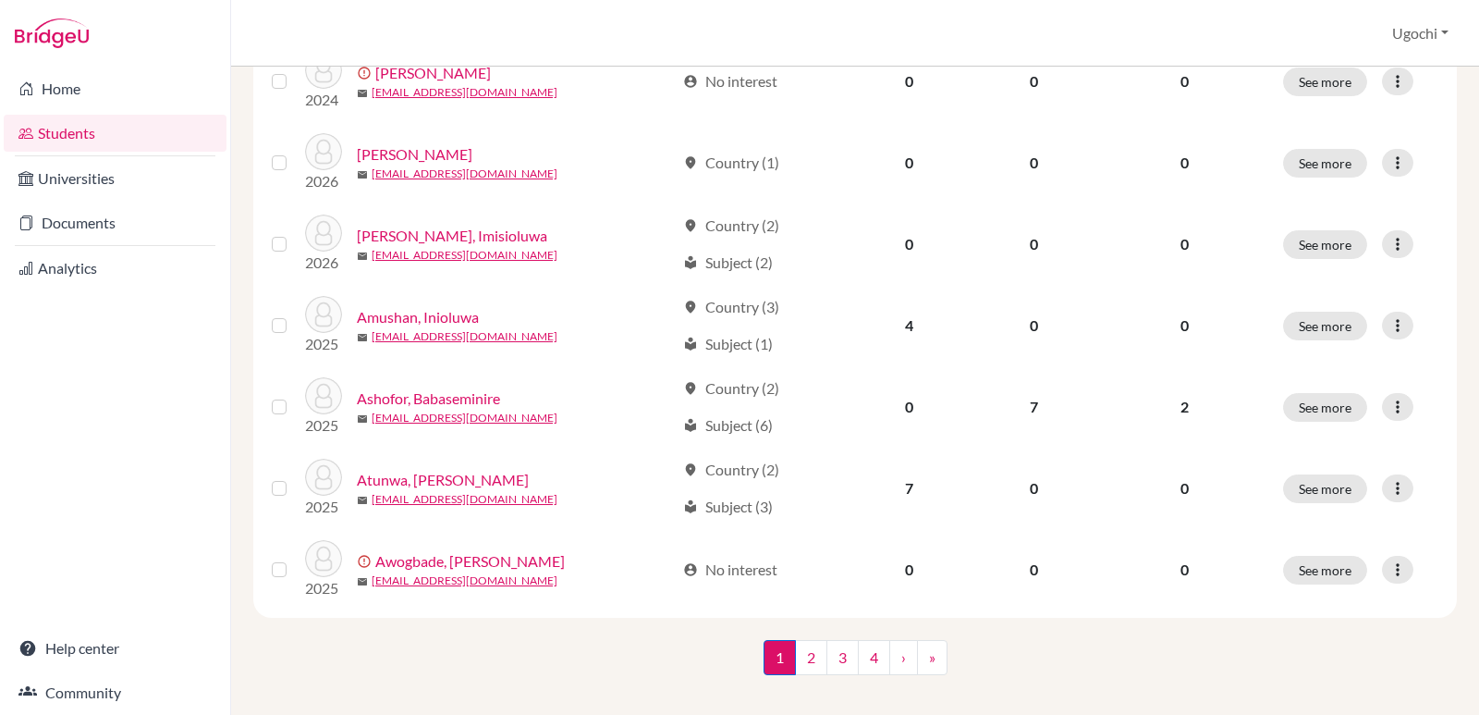
scroll to position [1466, 0]
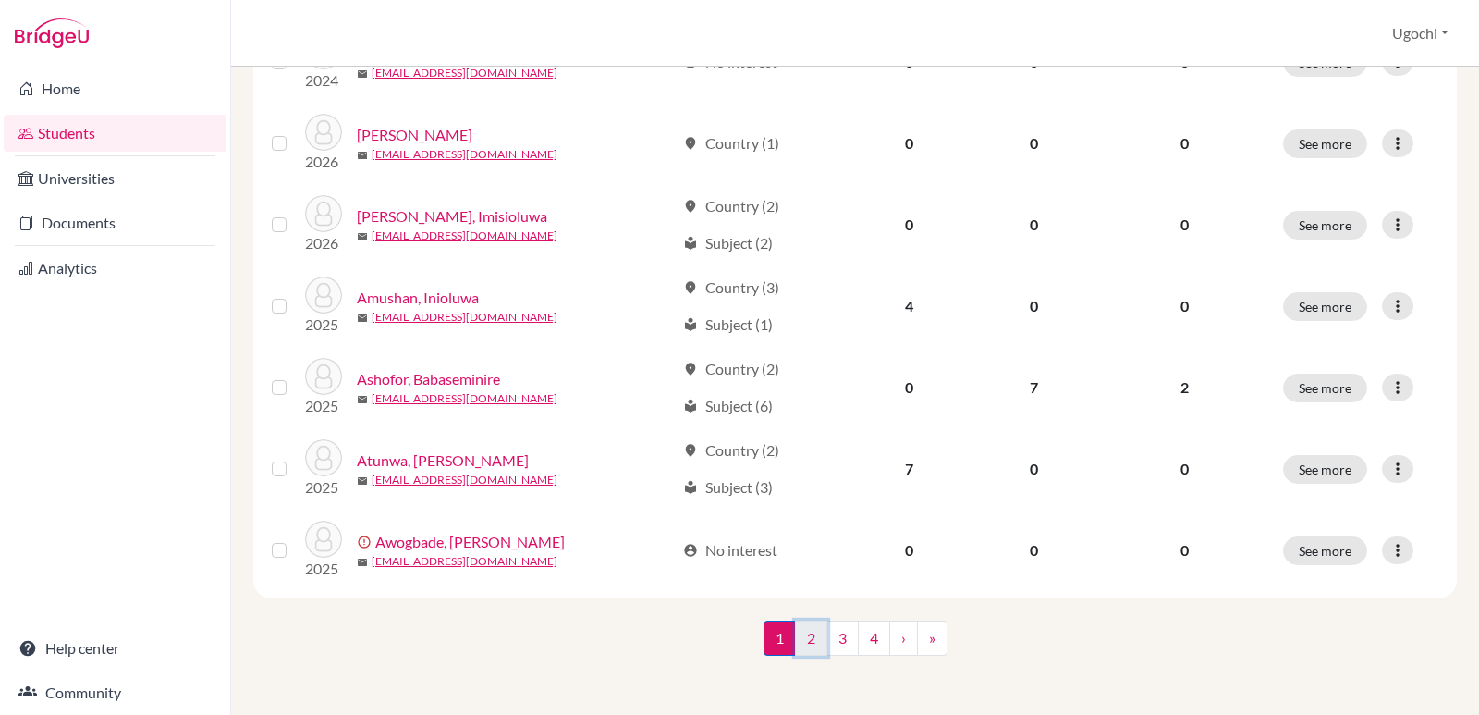
click at [804, 641] on link "2" at bounding box center [811, 637] width 32 height 35
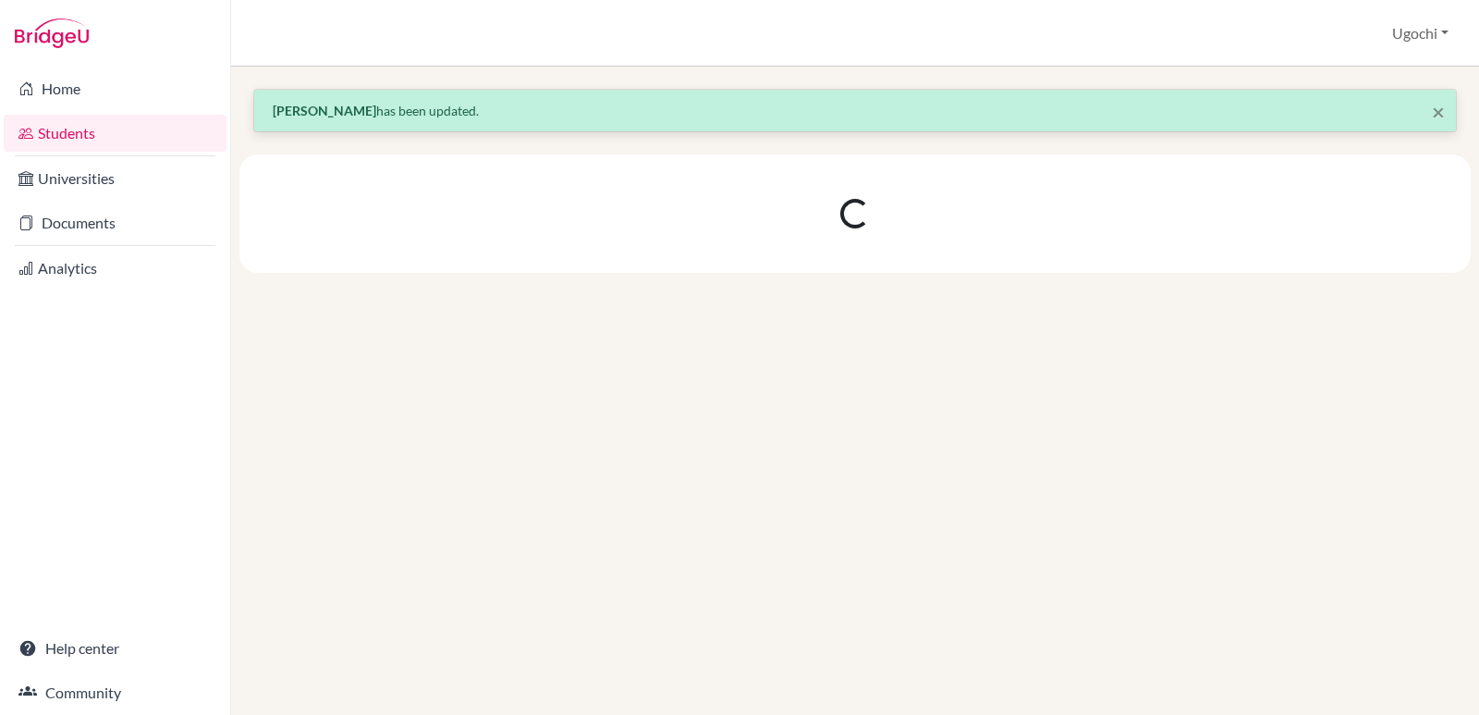
scroll to position [0, 0]
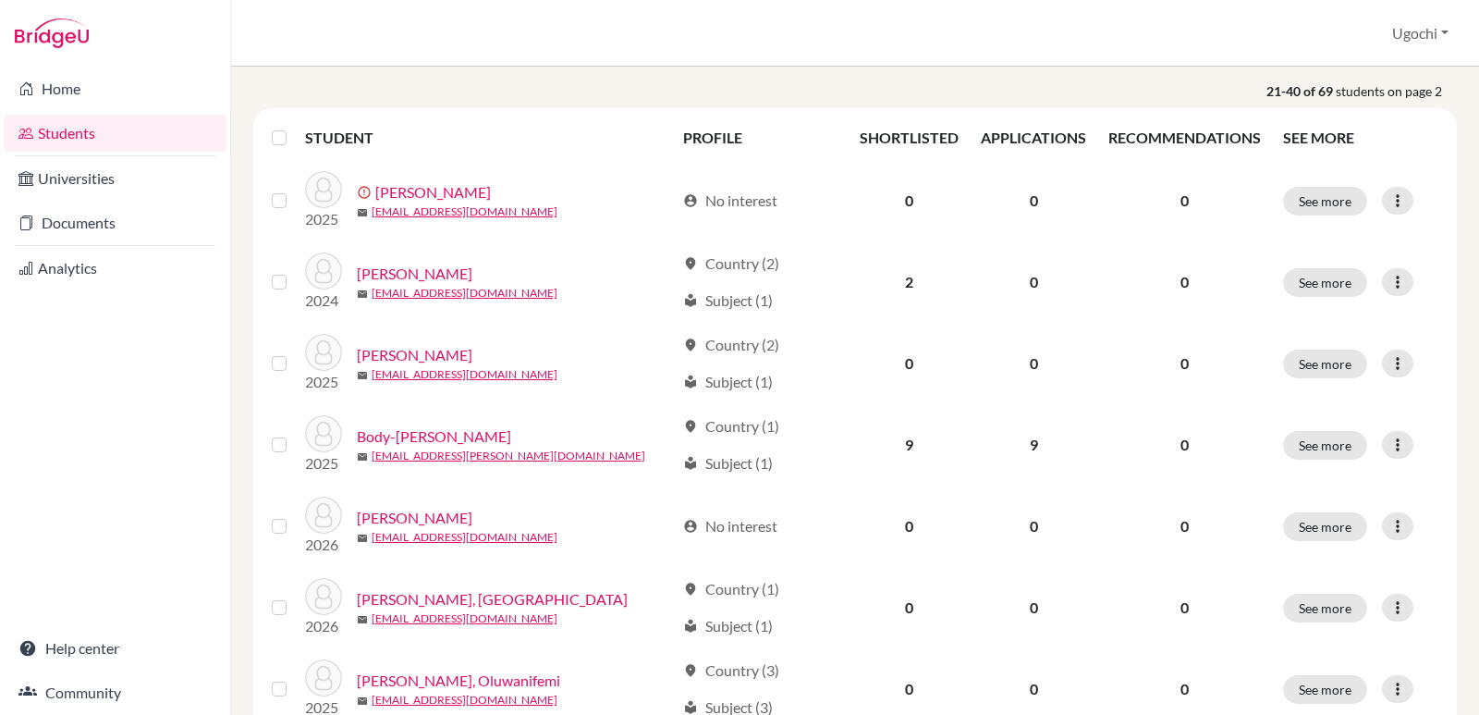
scroll to position [287, 0]
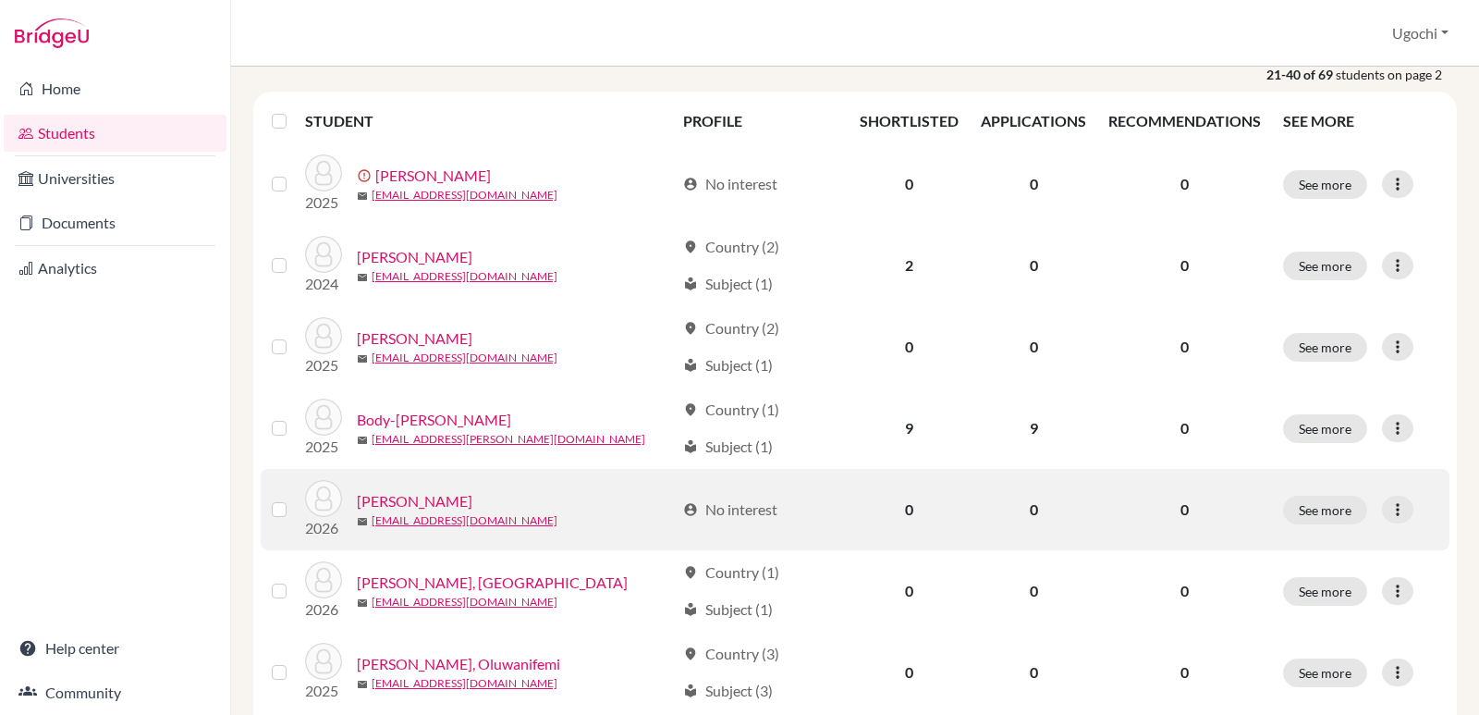
click at [401, 503] on link "[PERSON_NAME]" at bounding box center [415, 501] width 116 height 22
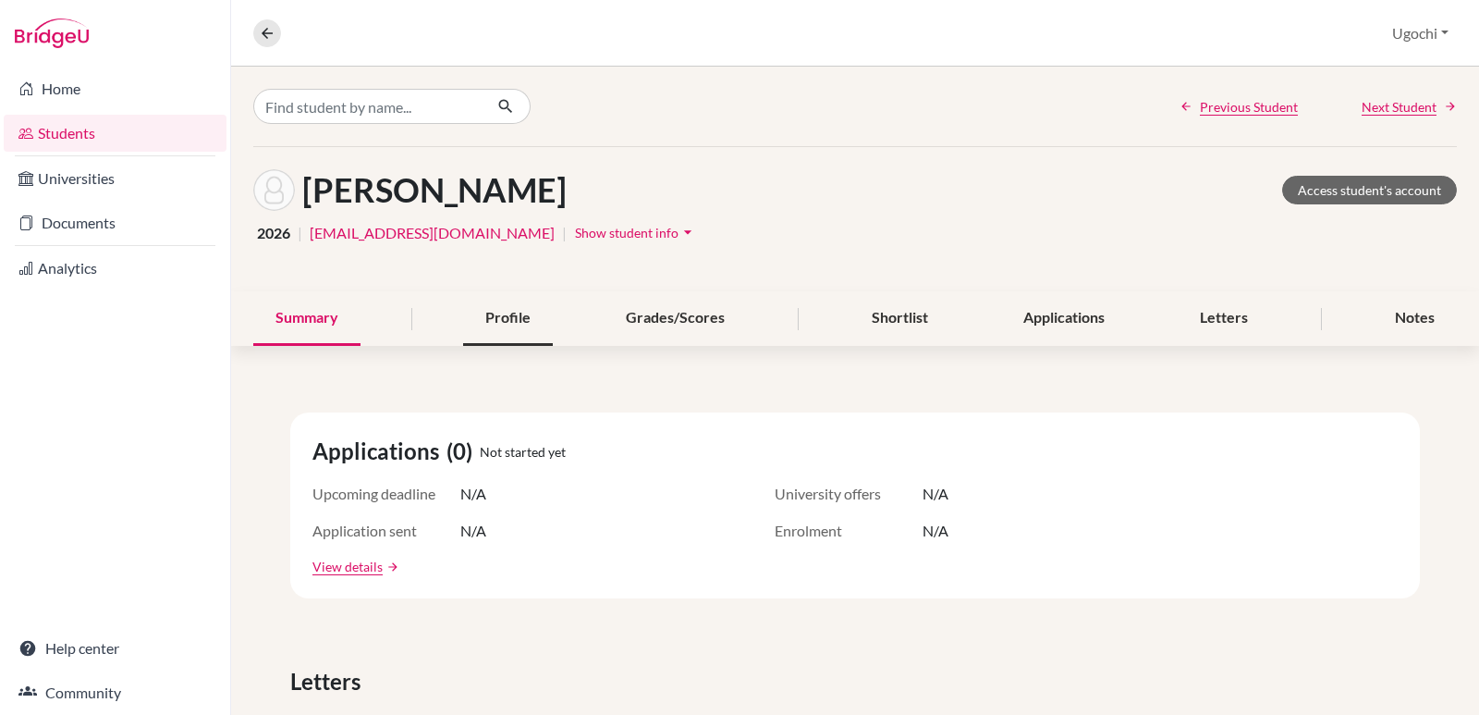
click at [501, 320] on div "Profile" at bounding box center [508, 318] width 90 height 55
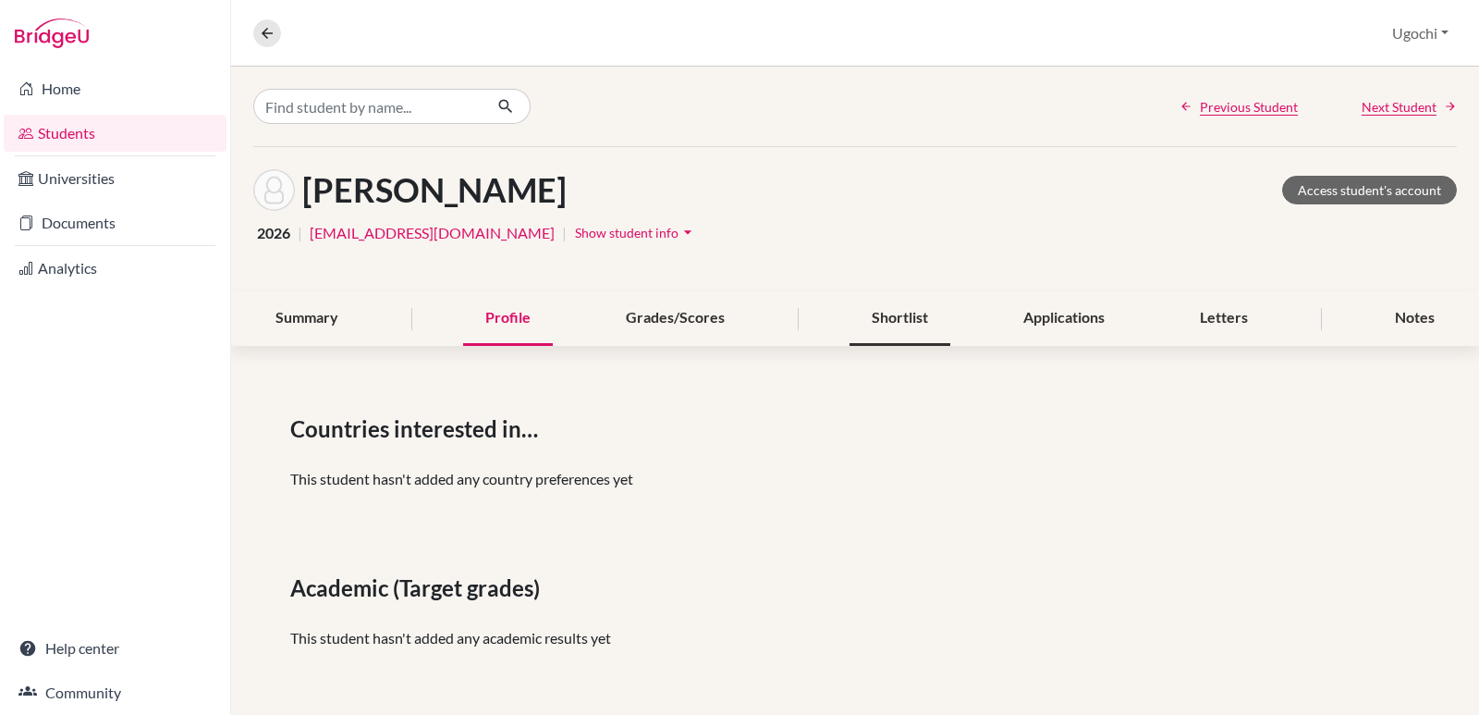
click at [892, 314] on div "Shortlist" at bounding box center [900, 318] width 101 height 55
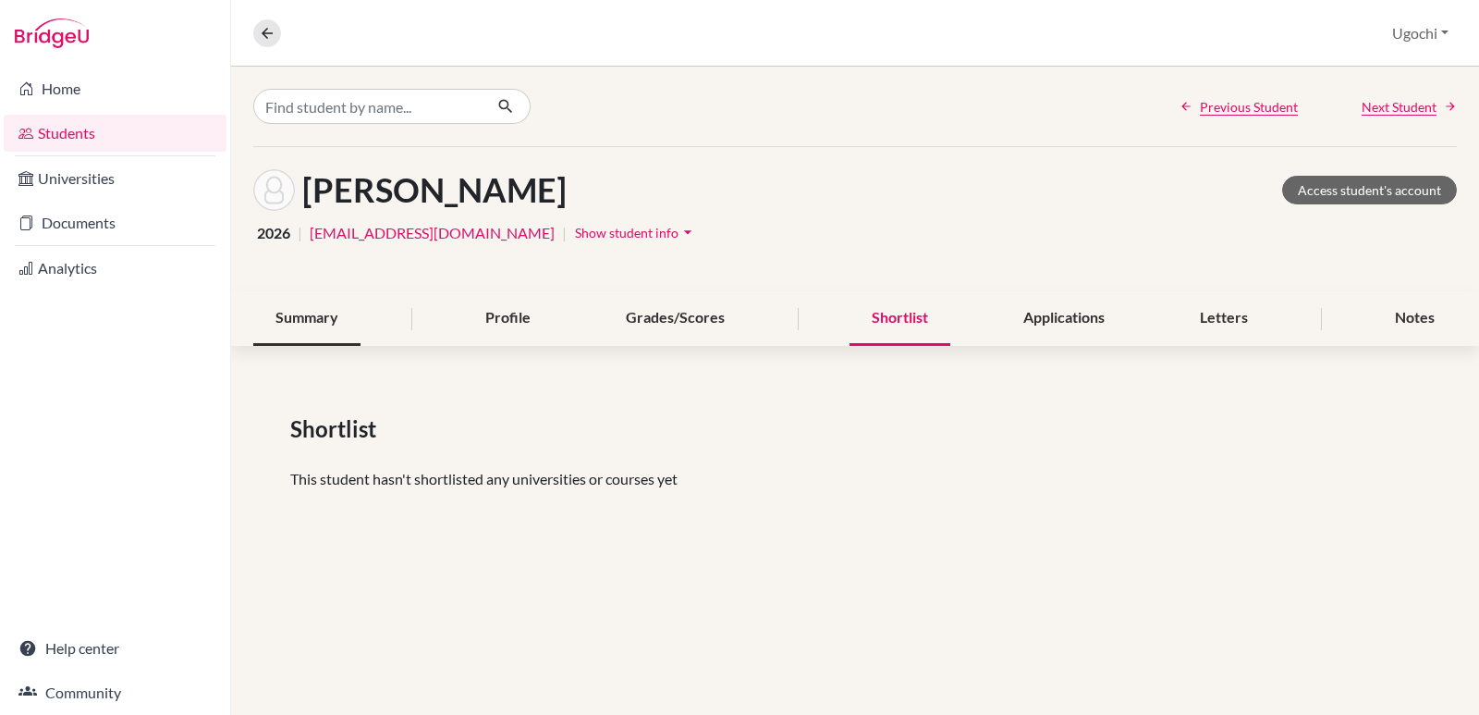
click at [306, 316] on div "Summary" at bounding box center [306, 318] width 107 height 55
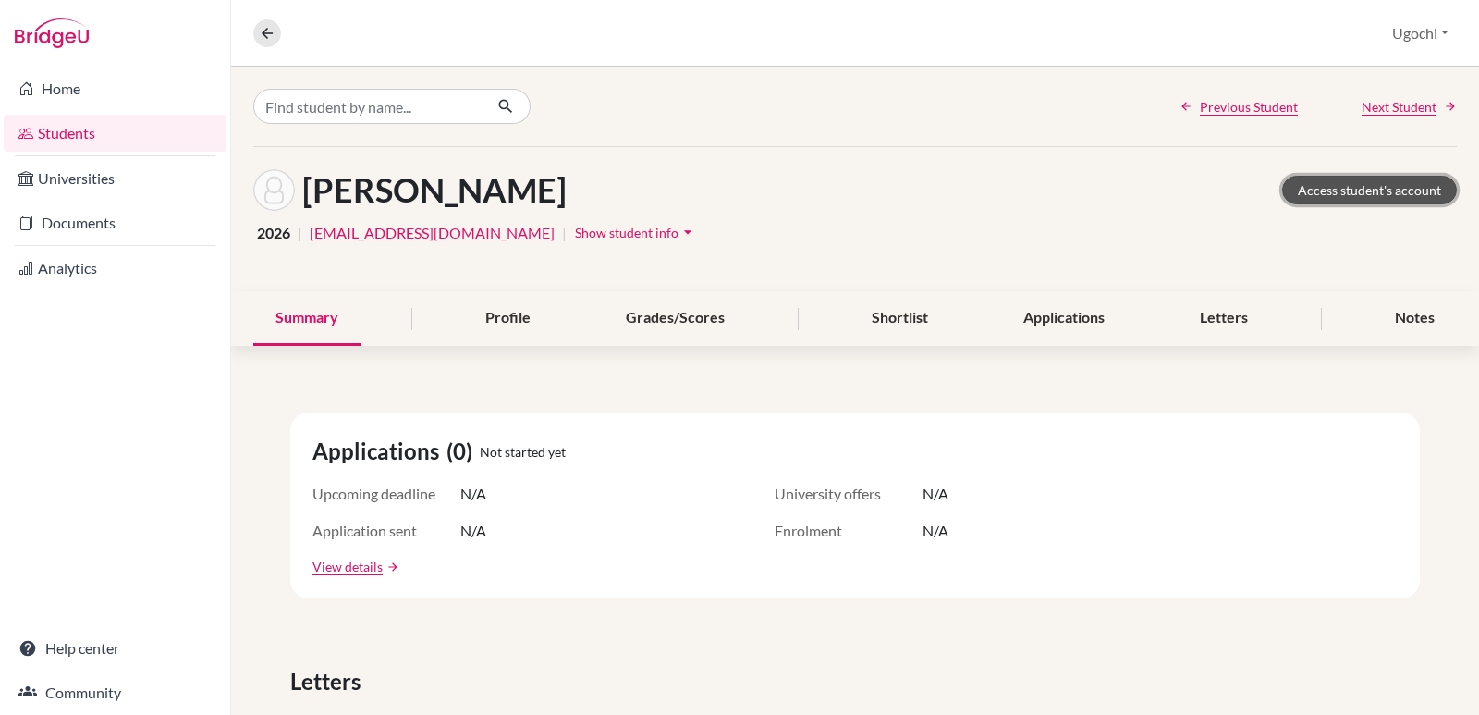
click at [1364, 191] on link "Access student's account" at bounding box center [1369, 190] width 175 height 29
